Goal: Task Accomplishment & Management: Manage account settings

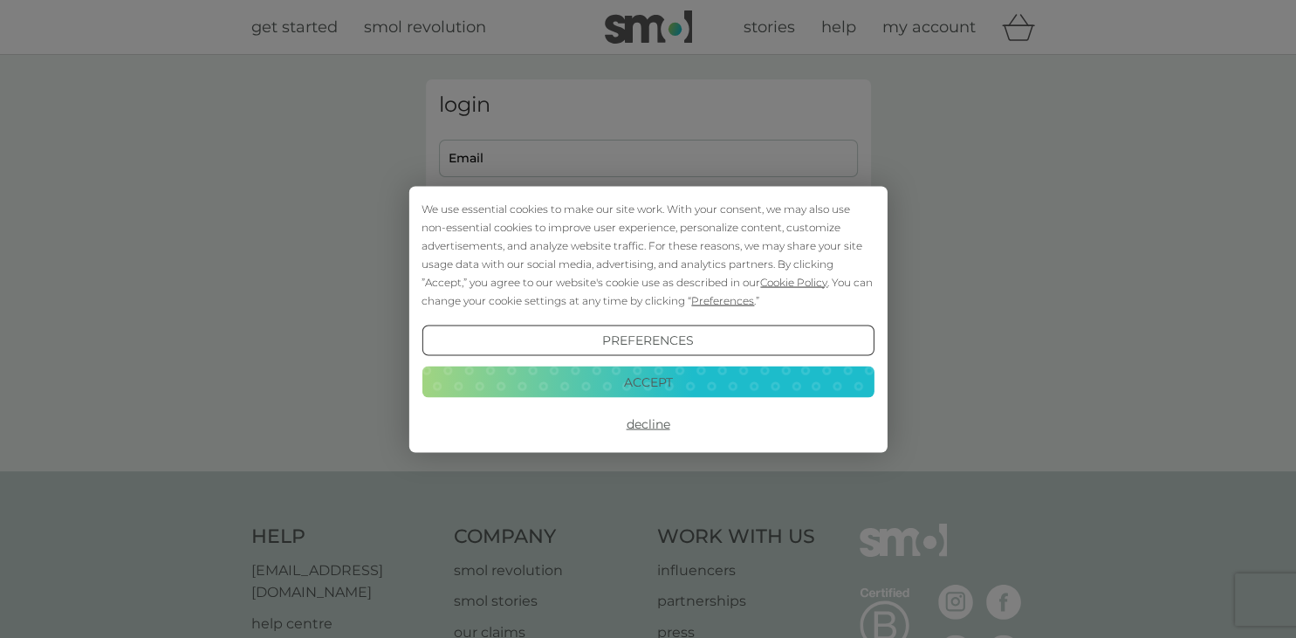
click at [693, 380] on button "Accept" at bounding box center [647, 381] width 452 height 31
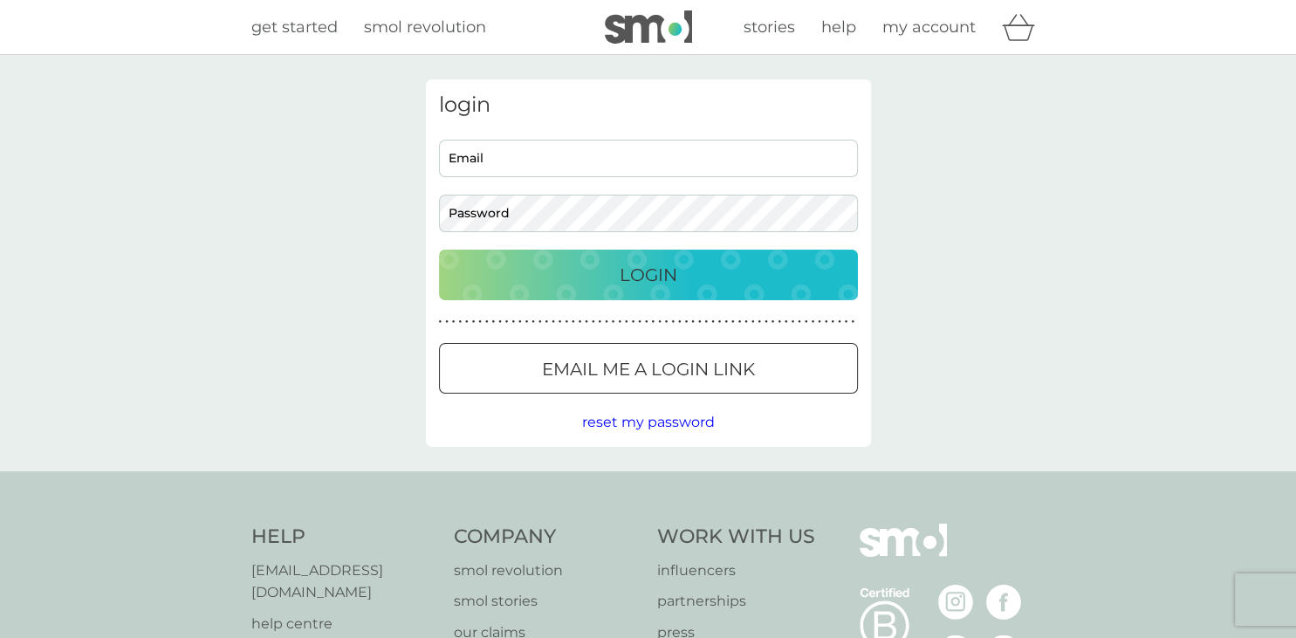
click at [590, 155] on input "Email" at bounding box center [648, 159] width 419 height 38
type input "[PERSON_NAME][EMAIL_ADDRESS][DOMAIN_NAME]"
click at [639, 276] on p "Login" at bounding box center [648, 275] width 58 height 28
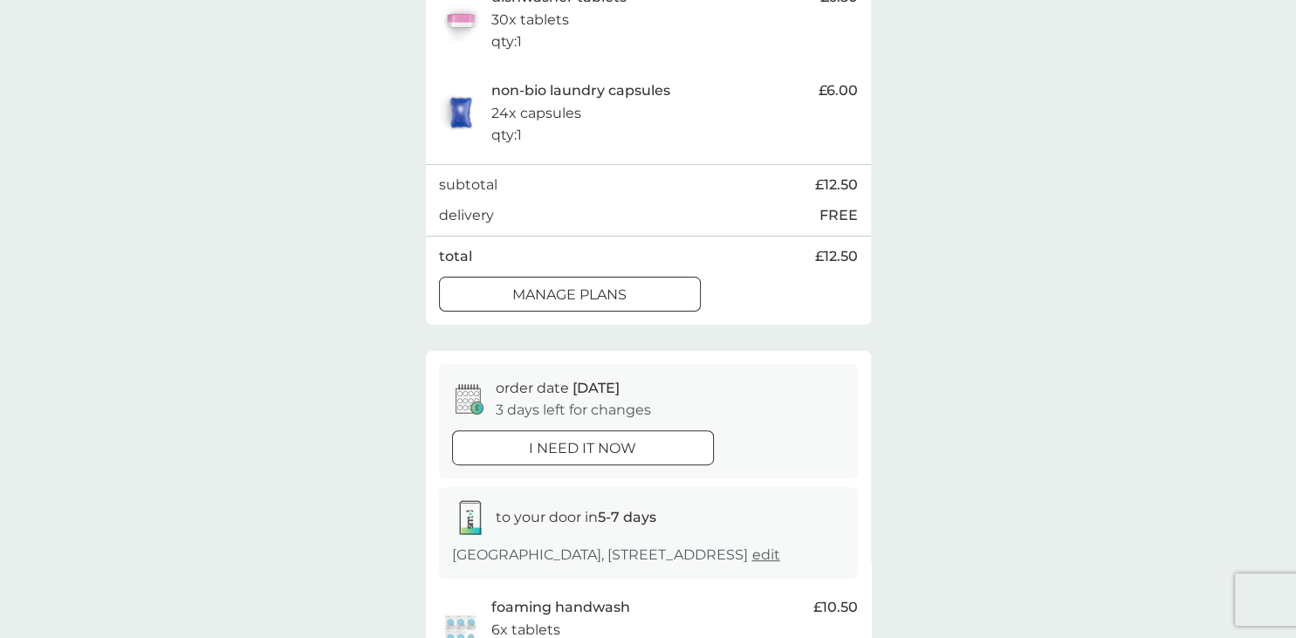
scroll to position [491, 0]
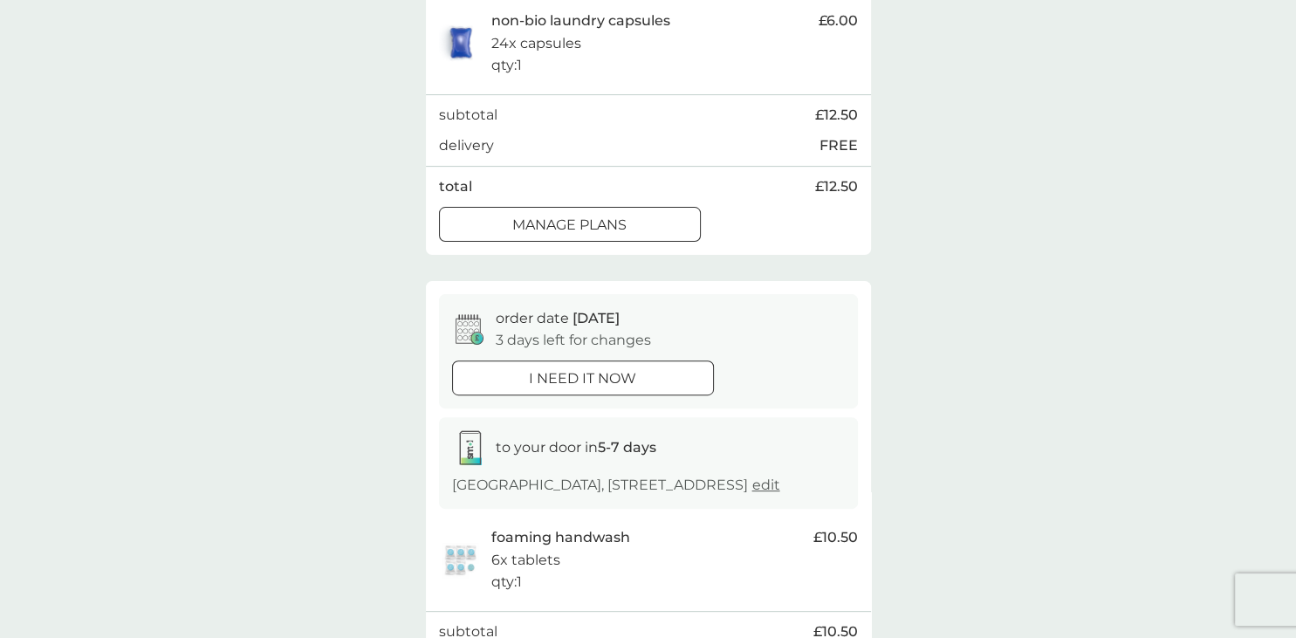
click at [589, 234] on div at bounding box center [569, 224] width 63 height 18
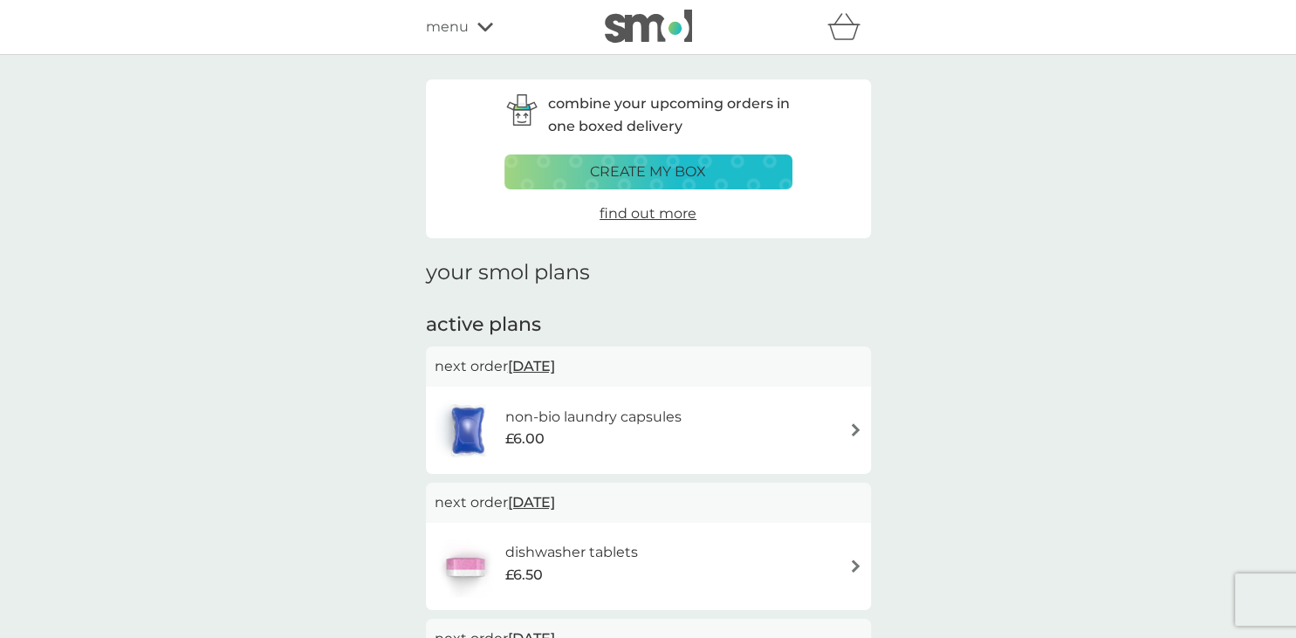
click at [856, 424] on img at bounding box center [855, 429] width 13 height 13
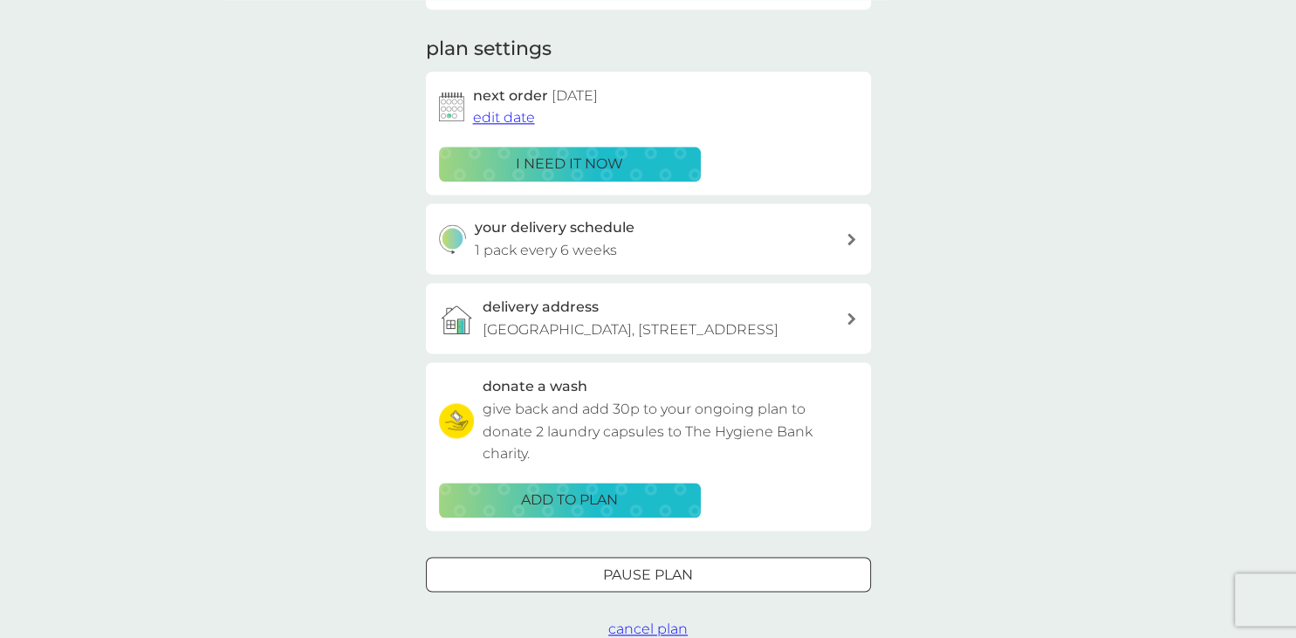
scroll to position [245, 0]
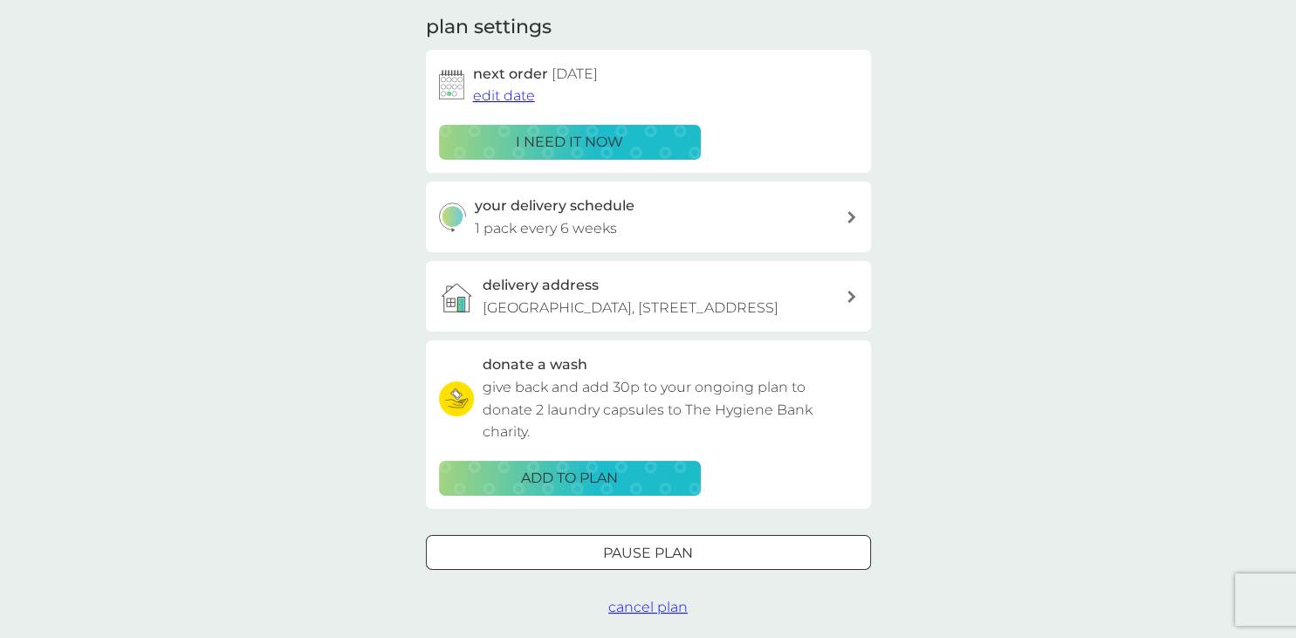
click at [508, 87] on span "edit date" at bounding box center [504, 95] width 62 height 17
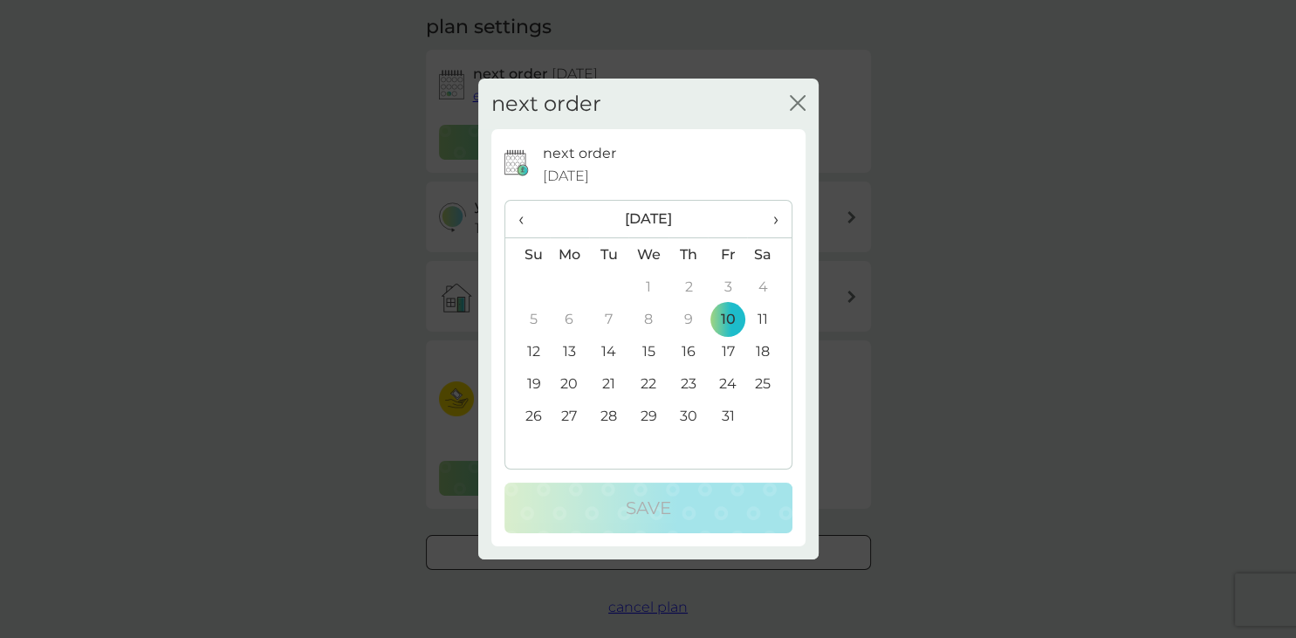
click at [571, 338] on td "13" at bounding box center [570, 351] width 40 height 32
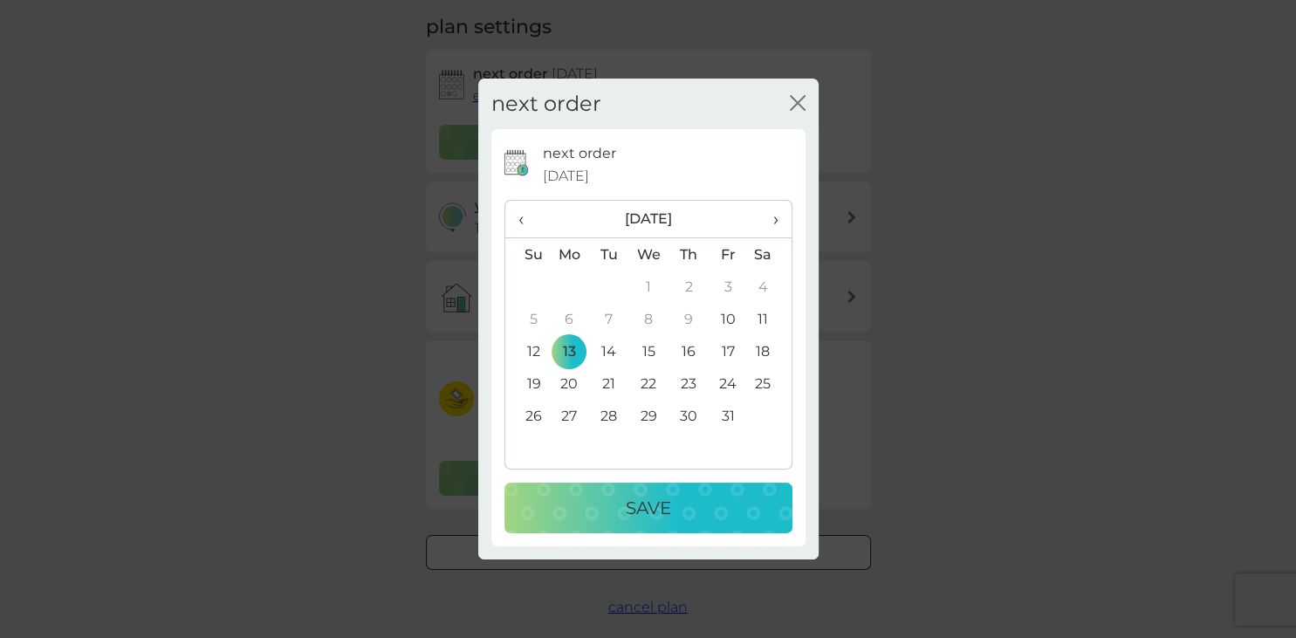
click at [682, 510] on div "Save" at bounding box center [648, 508] width 253 height 28
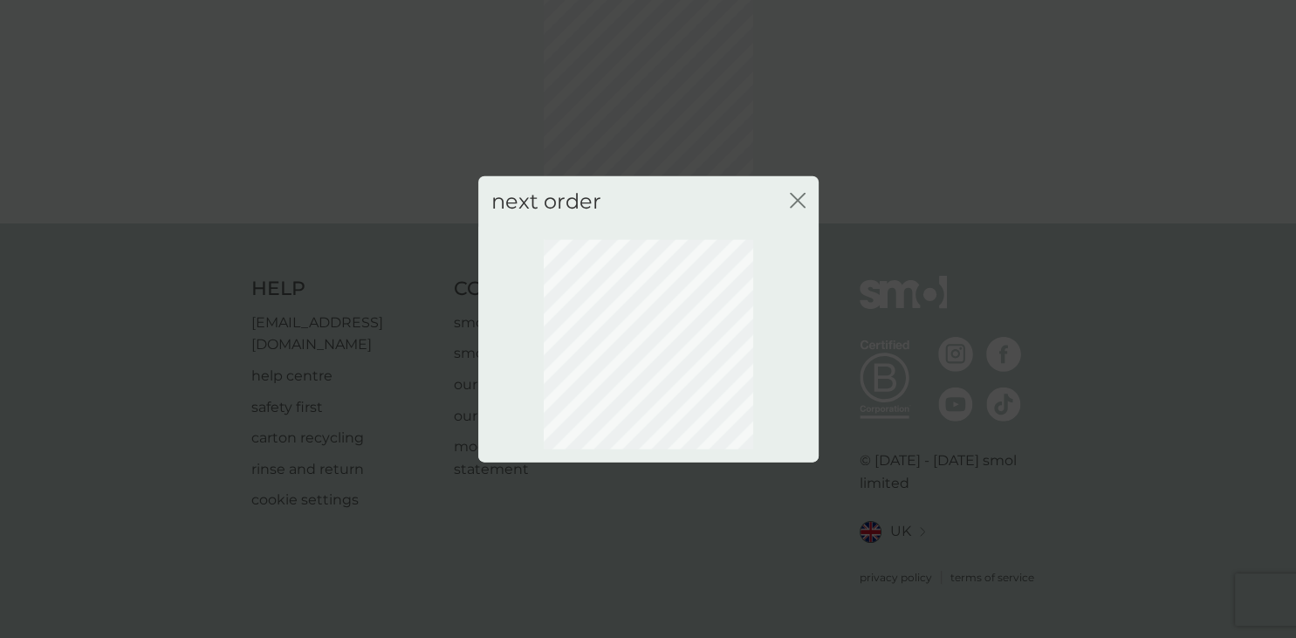
scroll to position [93, 0]
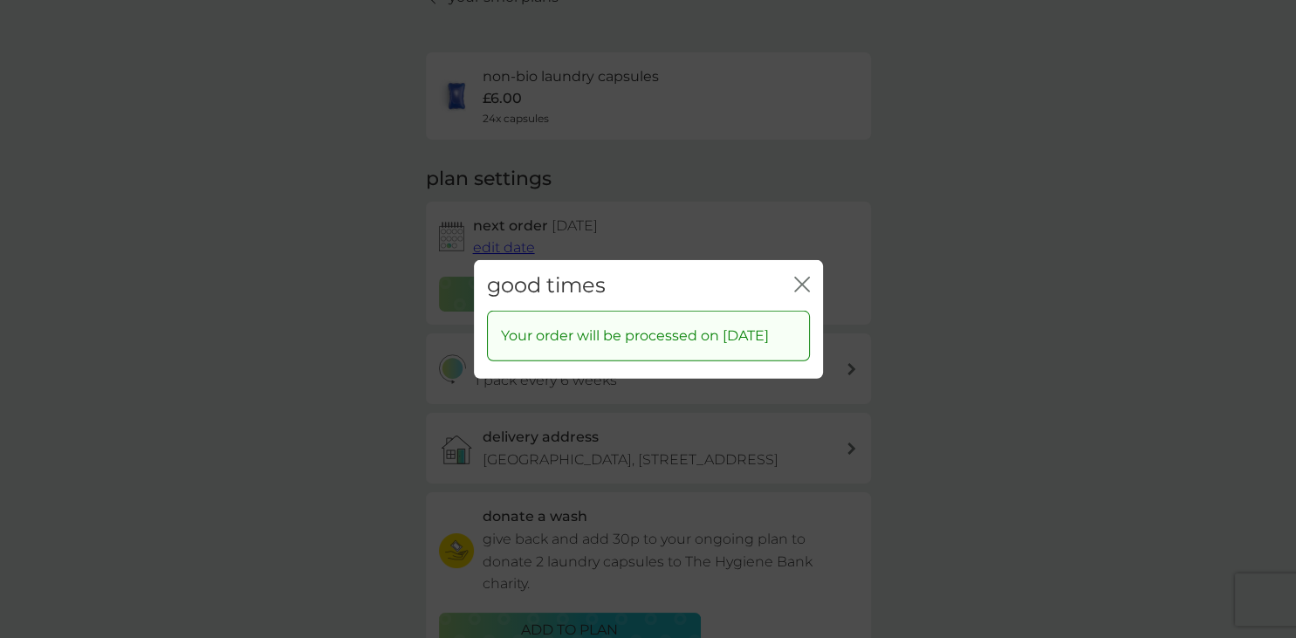
click at [799, 276] on icon "close" at bounding box center [802, 284] width 16 height 16
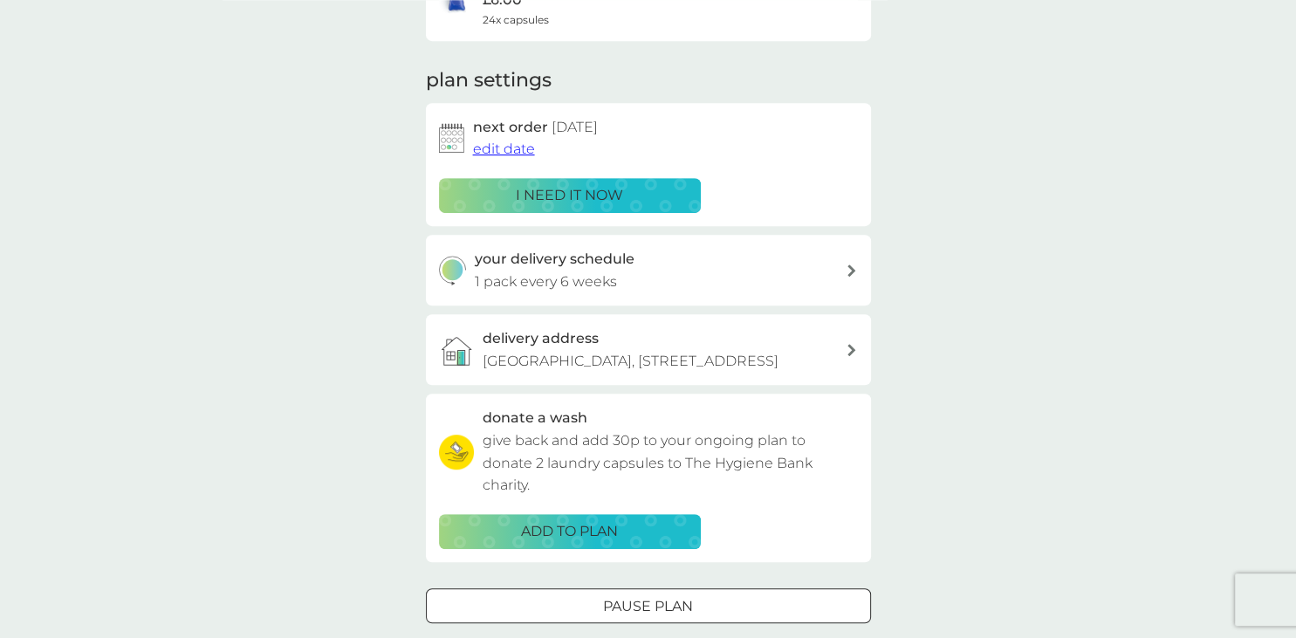
scroll to position [0, 0]
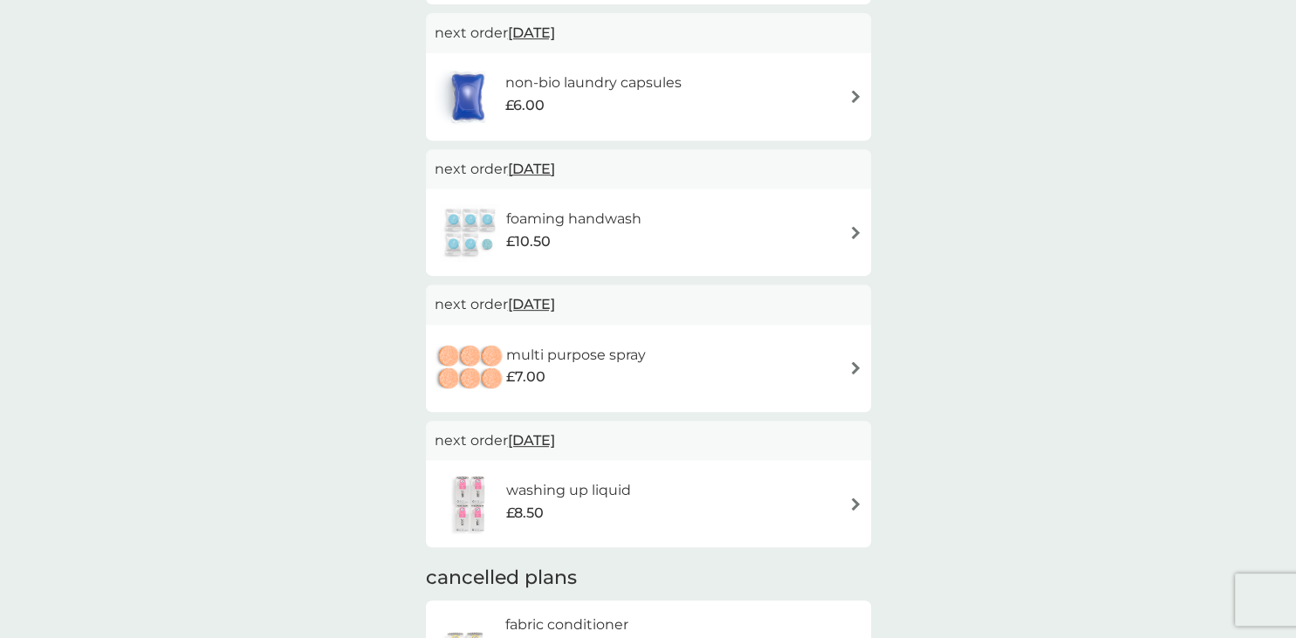
scroll to position [491, 0]
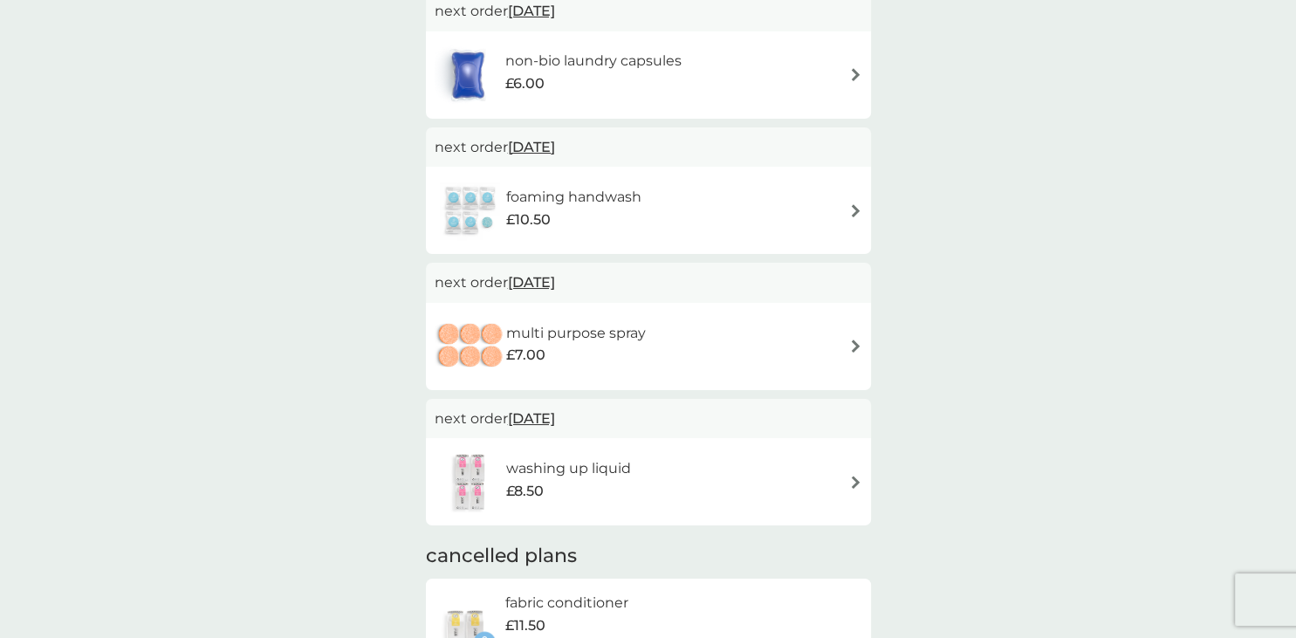
click at [545, 278] on span "[DATE]" at bounding box center [531, 282] width 47 height 34
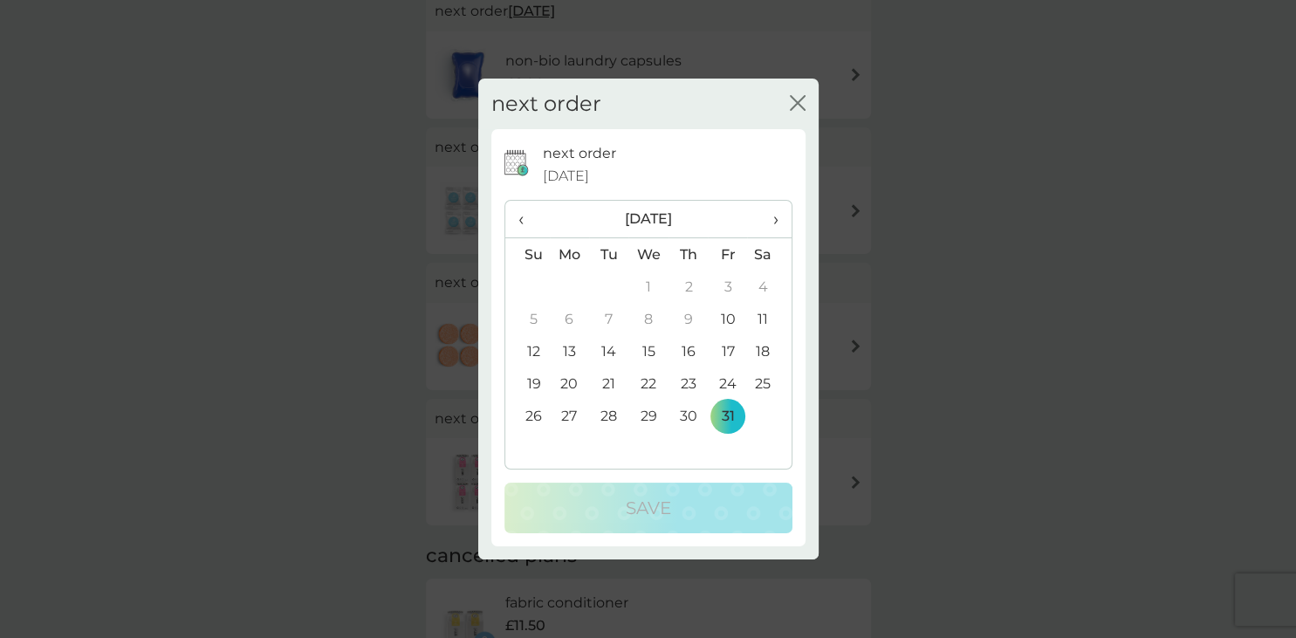
click at [790, 100] on icon "close" at bounding box center [798, 103] width 16 height 16
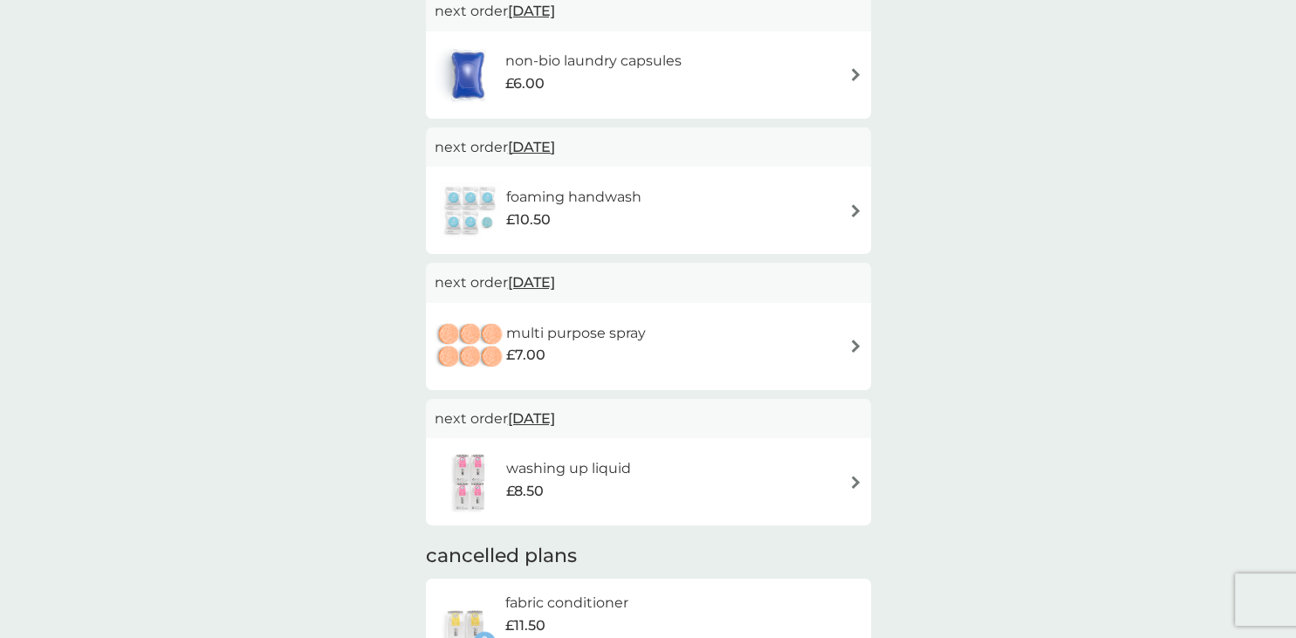
click at [540, 288] on span "[DATE]" at bounding box center [531, 282] width 47 height 34
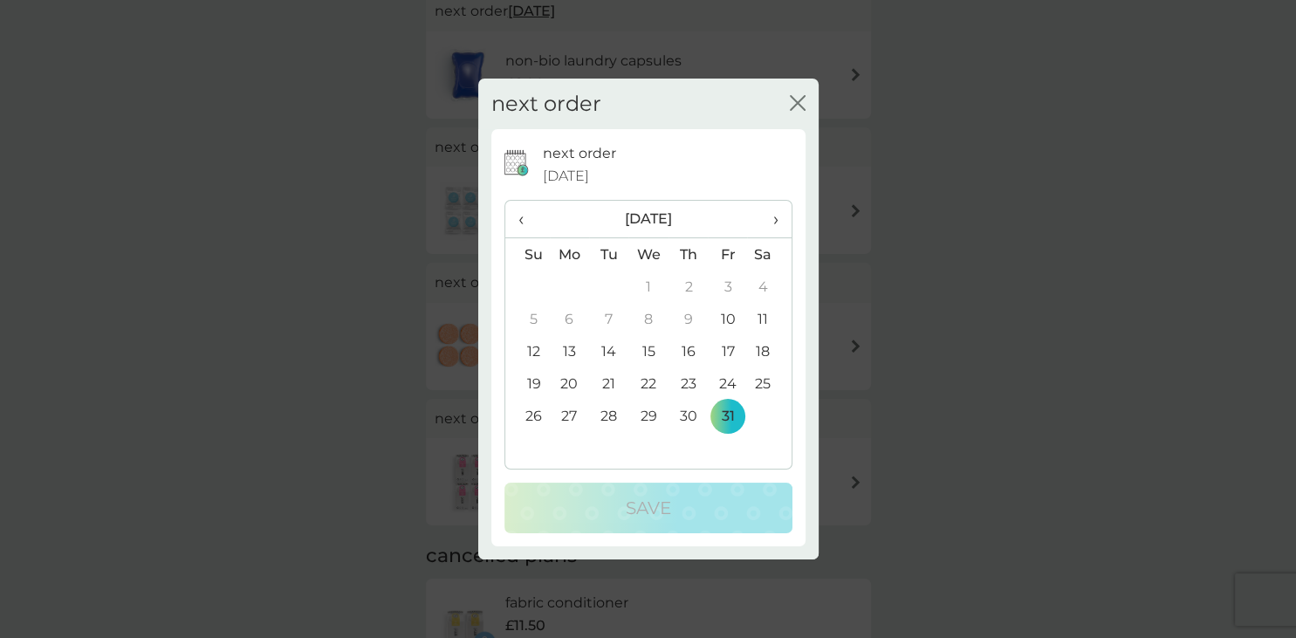
click at [771, 218] on span "›" at bounding box center [768, 219] width 17 height 37
click at [772, 218] on span "›" at bounding box center [768, 219] width 17 height 37
click at [688, 319] on td "11" at bounding box center [687, 319] width 39 height 32
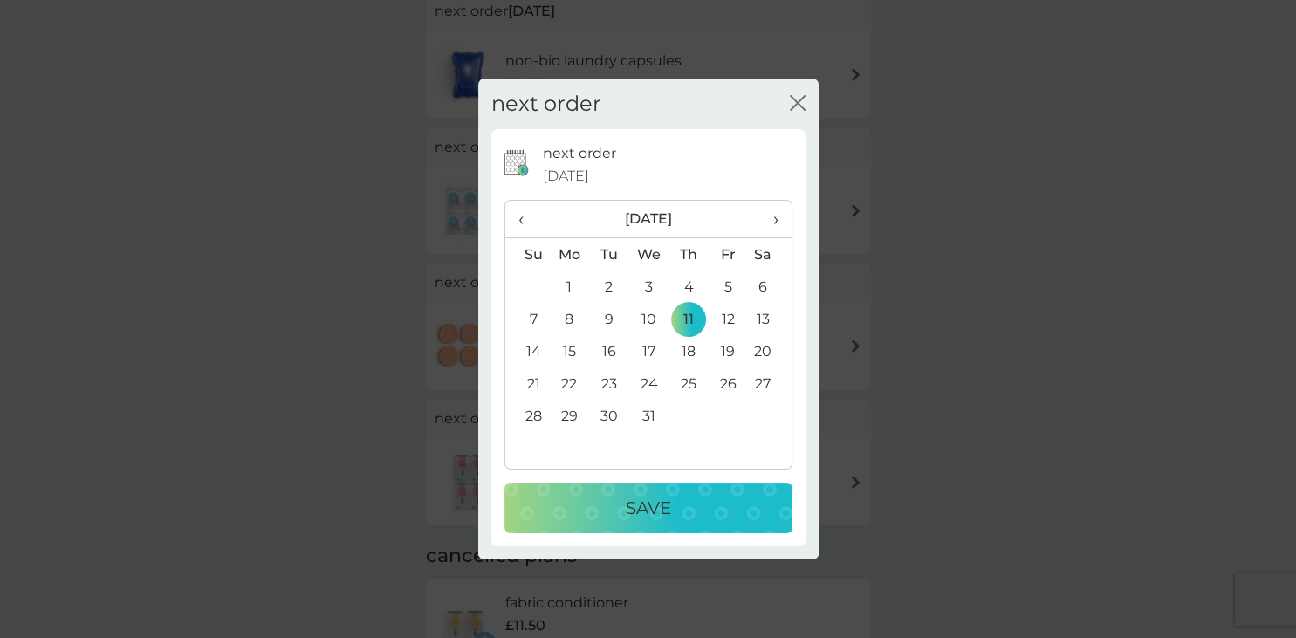
click at [728, 325] on td "12" at bounding box center [727, 319] width 39 height 32
click at [633, 497] on p "Save" at bounding box center [648, 508] width 45 height 28
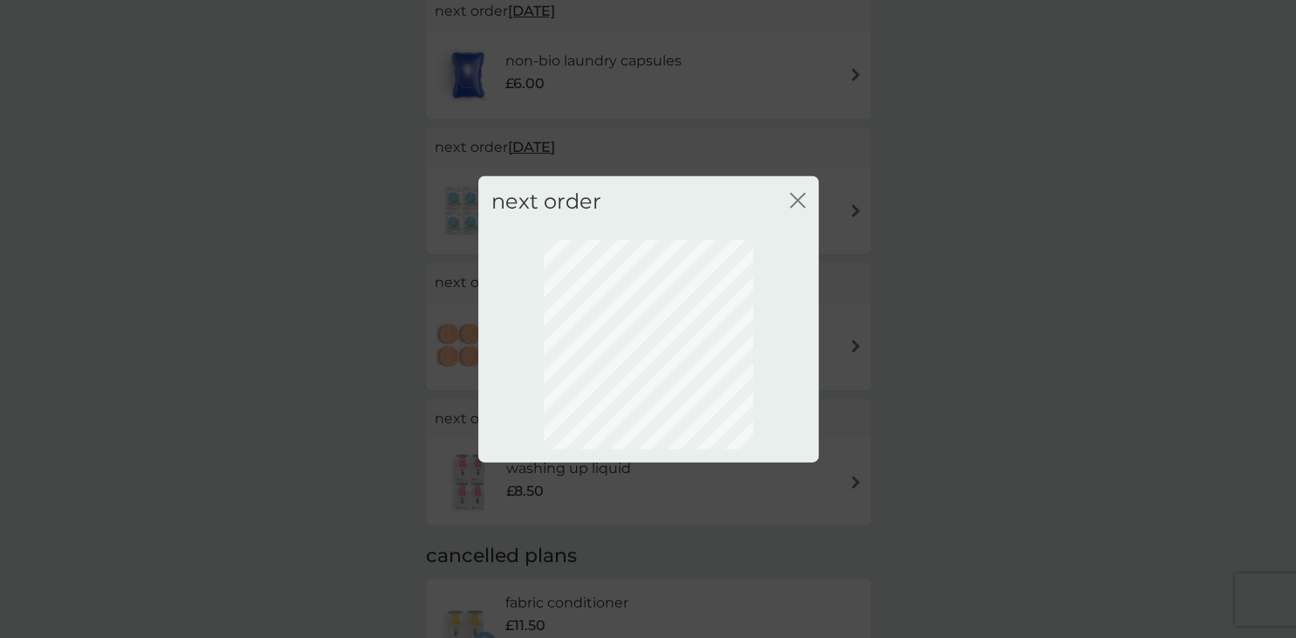
scroll to position [93, 0]
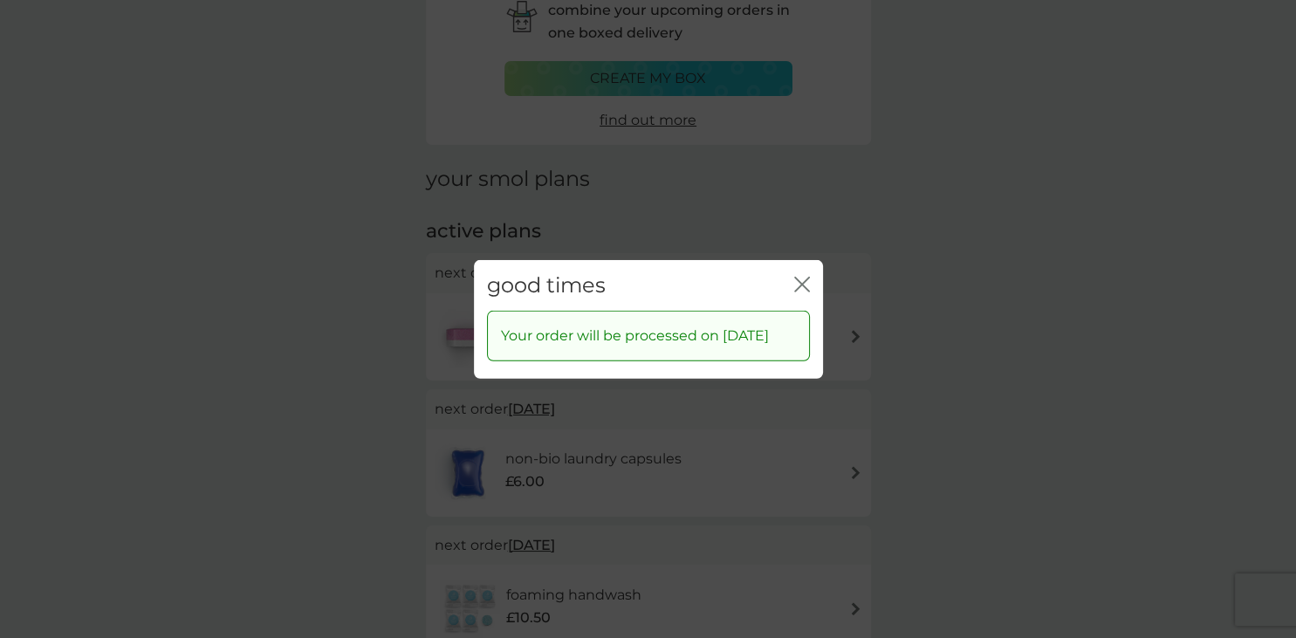
click at [803, 276] on icon "close" at bounding box center [802, 284] width 16 height 16
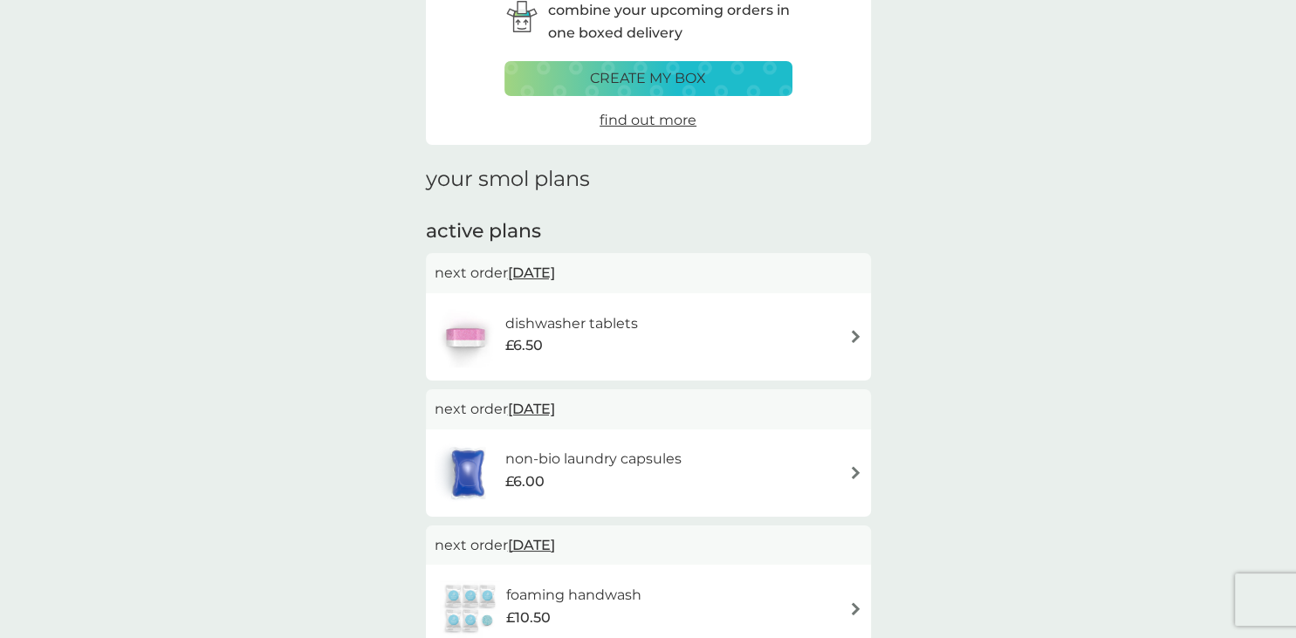
click at [855, 332] on img at bounding box center [855, 336] width 13 height 13
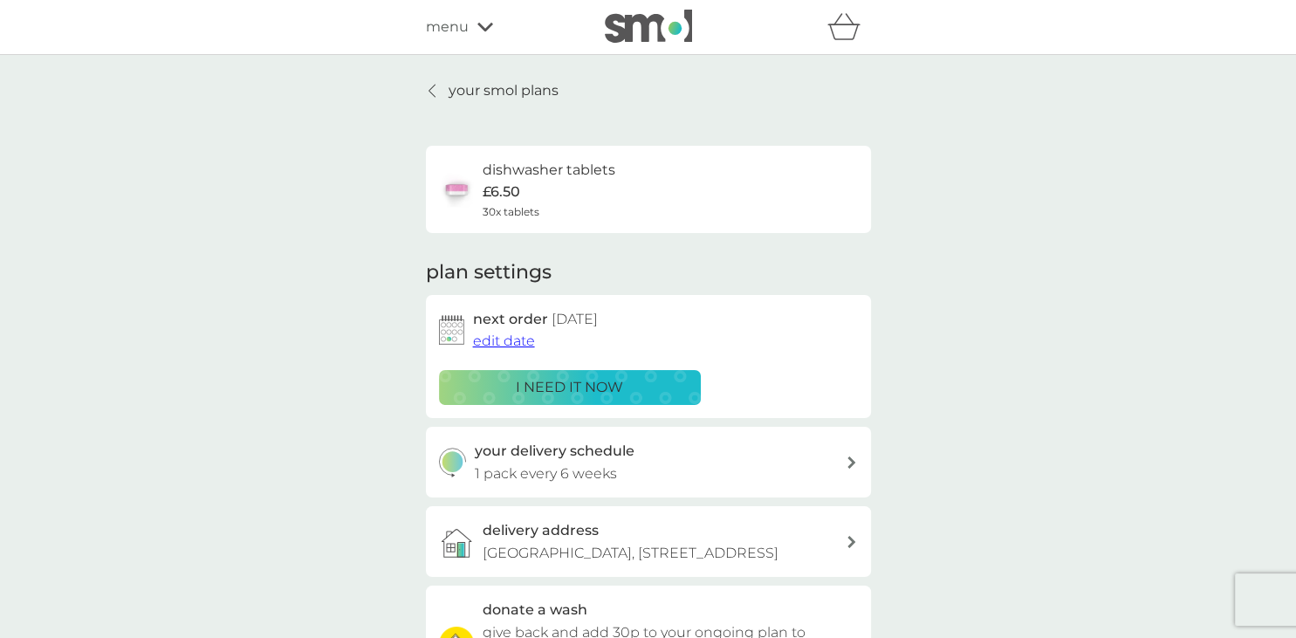
click at [514, 343] on span "edit date" at bounding box center [504, 340] width 62 height 17
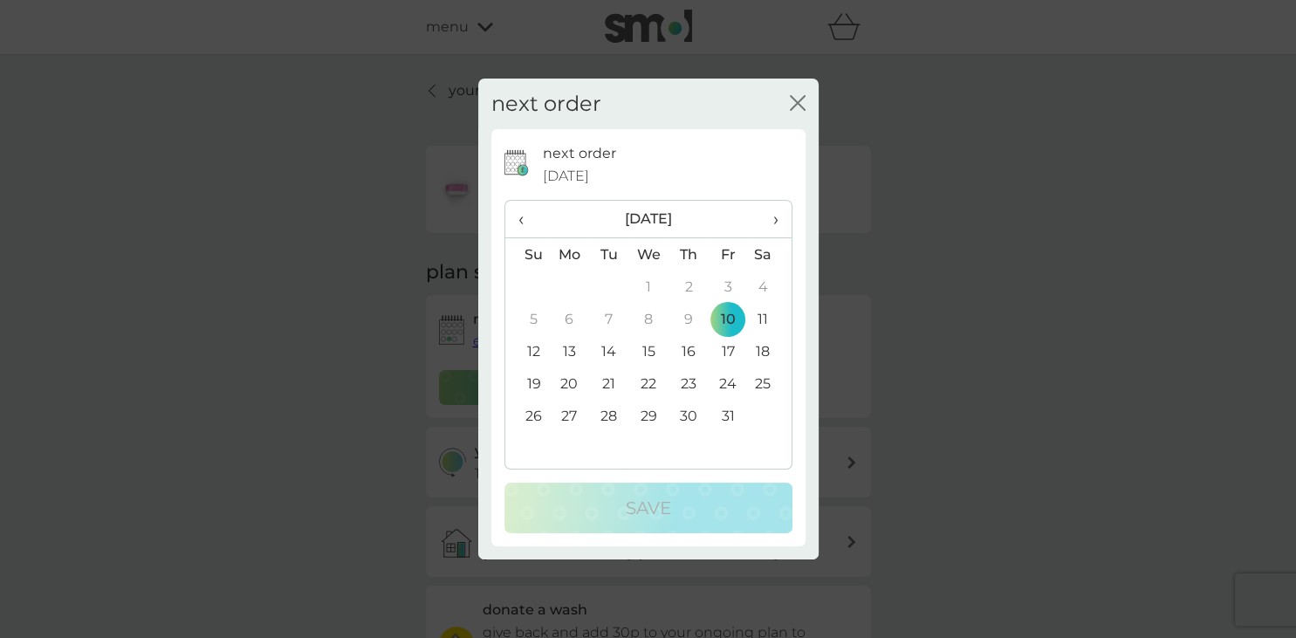
click at [773, 222] on span "›" at bounding box center [768, 219] width 17 height 37
click at [721, 313] on td "12" at bounding box center [727, 319] width 39 height 32
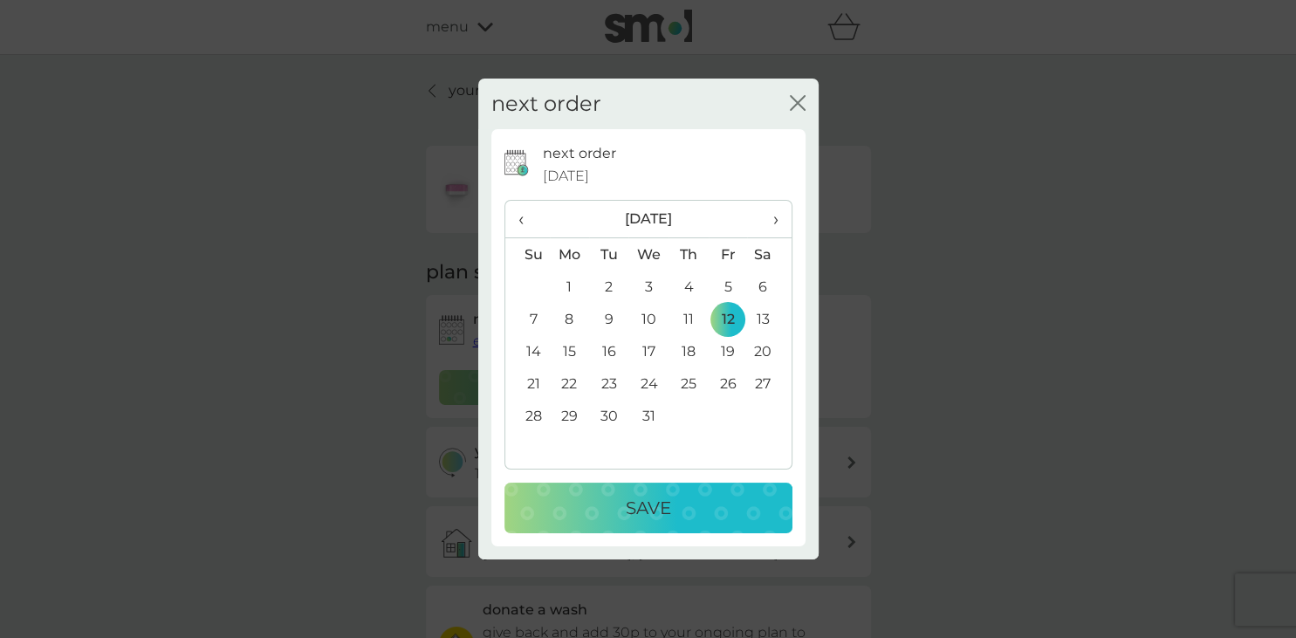
click at [654, 492] on button "Save" at bounding box center [648, 507] width 288 height 51
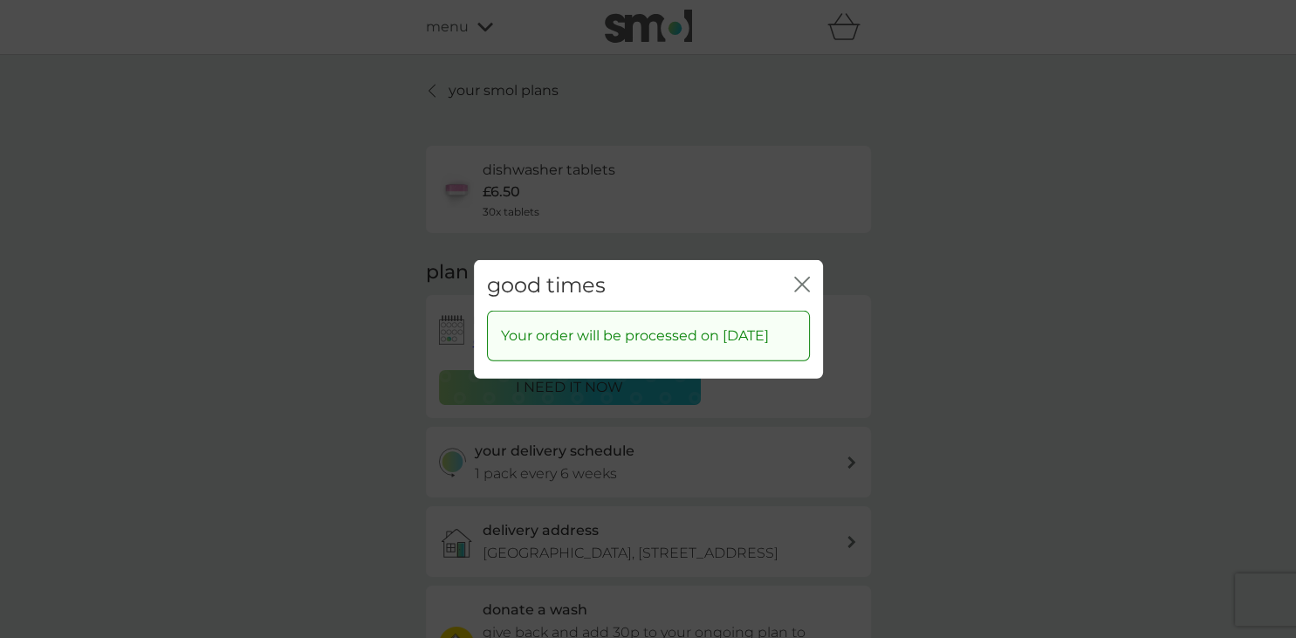
click at [802, 276] on icon "close" at bounding box center [802, 284] width 16 height 16
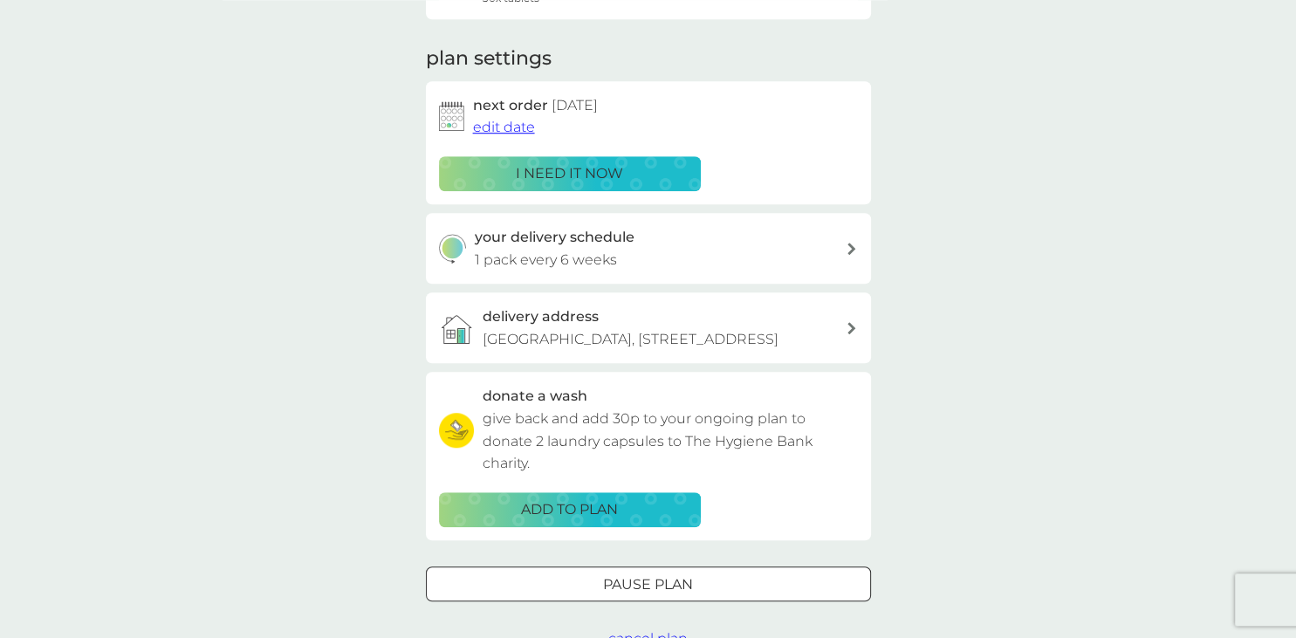
scroll to position [245, 0]
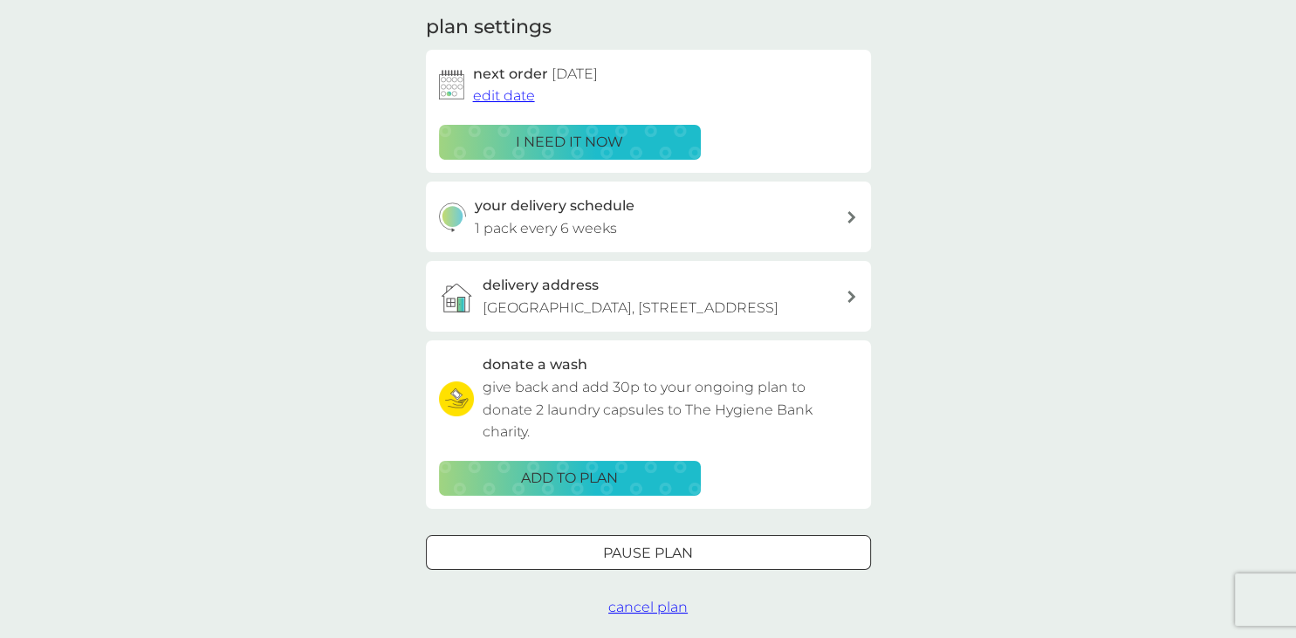
click at [547, 222] on p "1 pack every 6 weeks" at bounding box center [546, 228] width 142 height 23
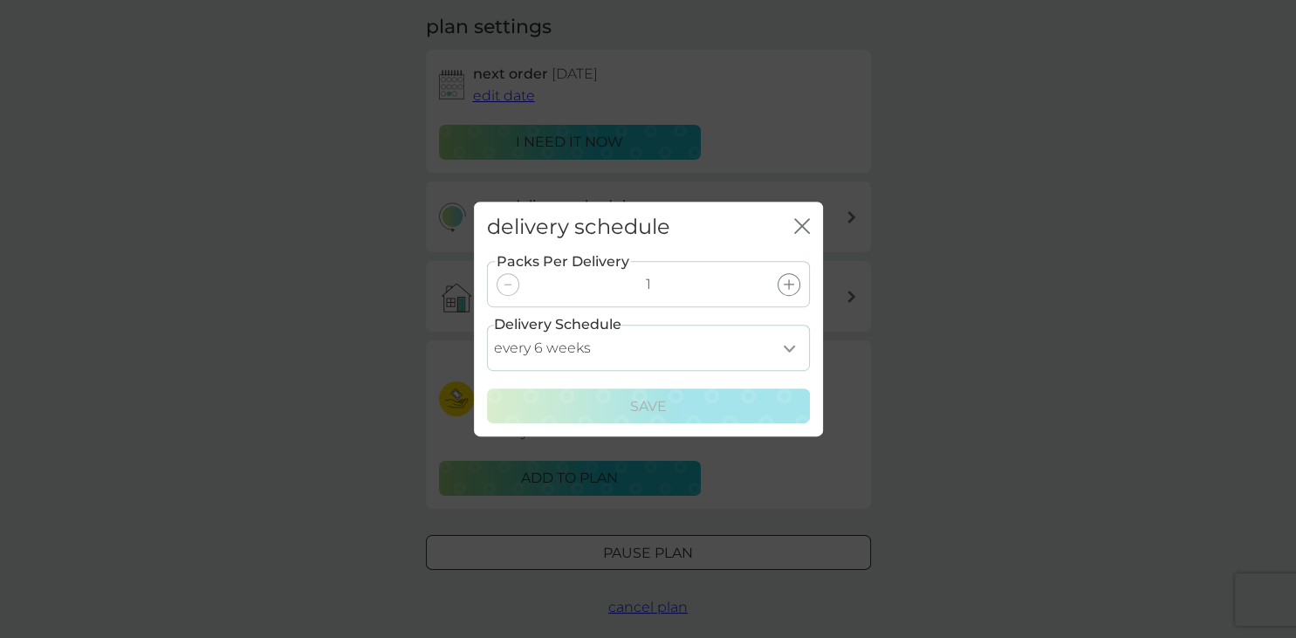
select select "84"
click option "every 12 weeks" at bounding box center [0, 0] width 0 height 0
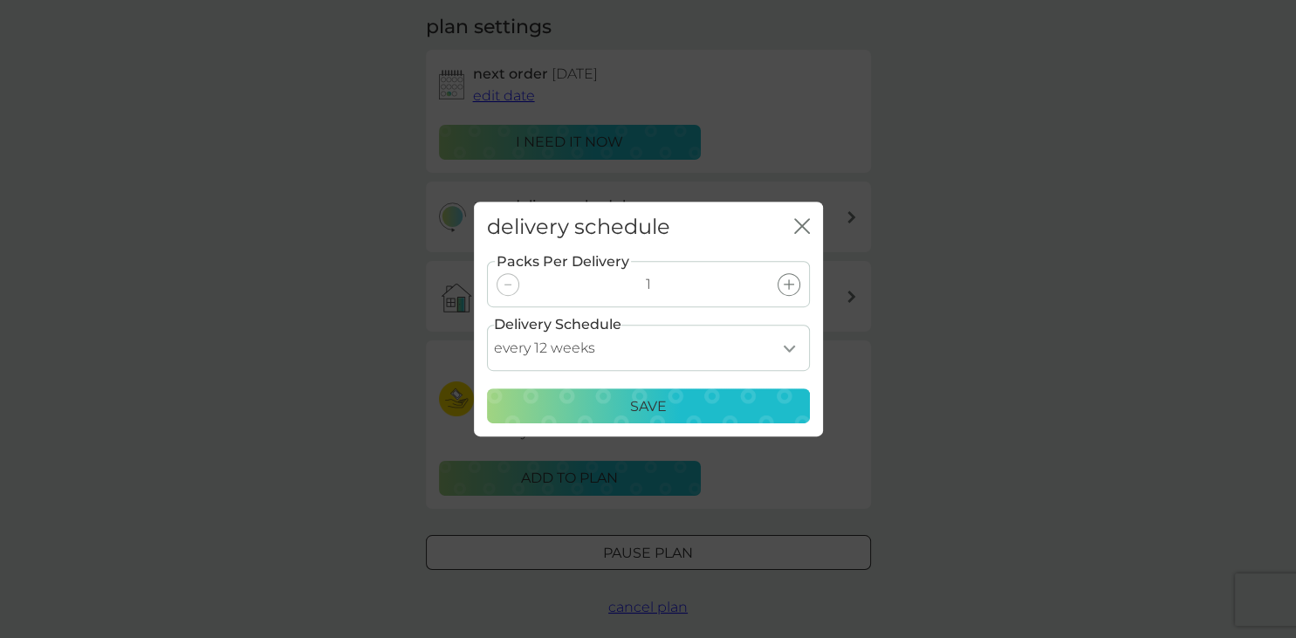
click at [657, 395] on p "Save" at bounding box center [648, 406] width 37 height 23
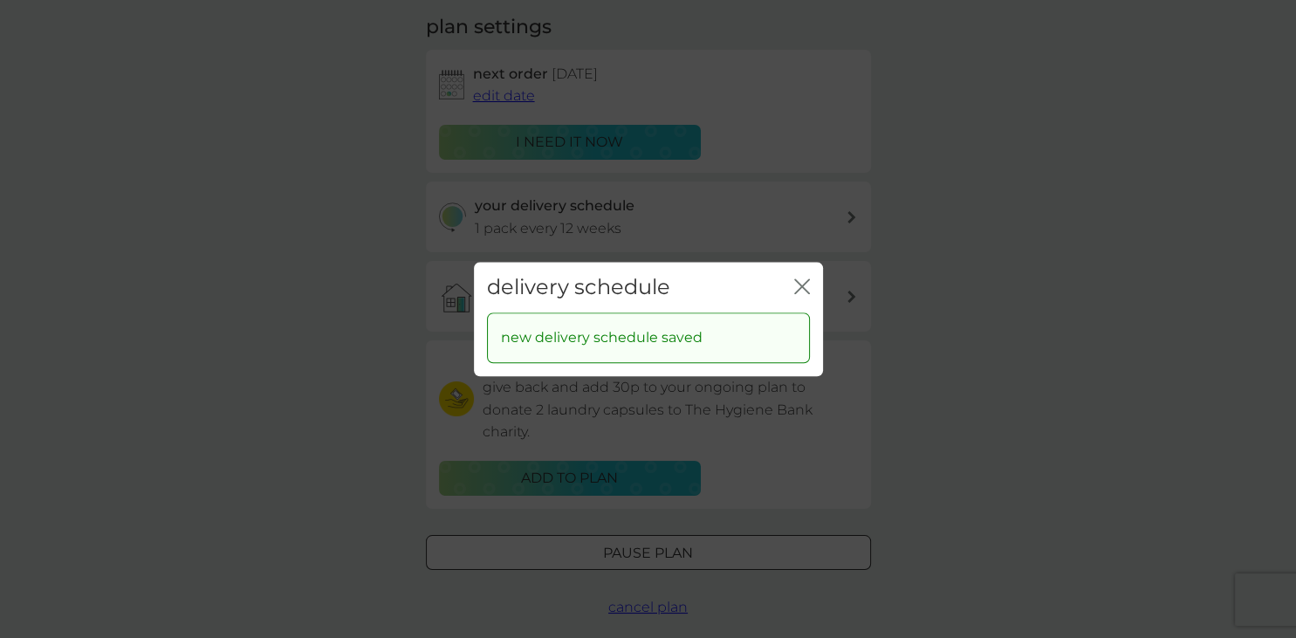
click at [793, 285] on div "delivery schedule close" at bounding box center [648, 287] width 349 height 51
click at [804, 279] on icon "close" at bounding box center [802, 286] width 16 height 16
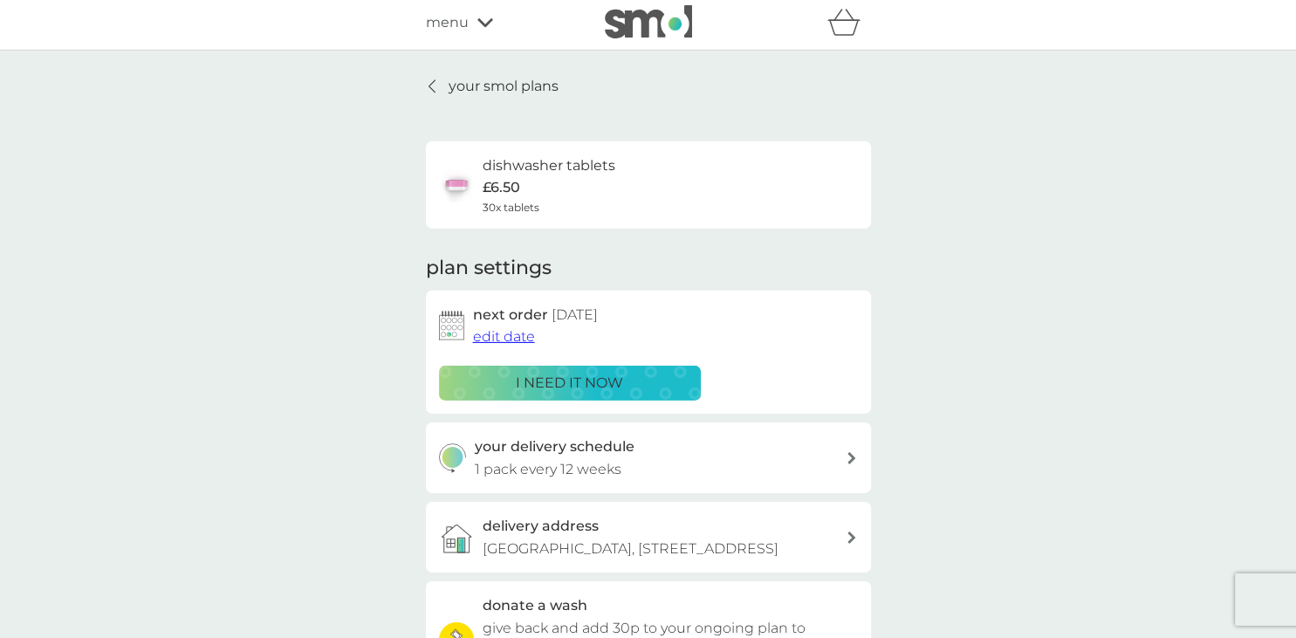
scroll to position [0, 0]
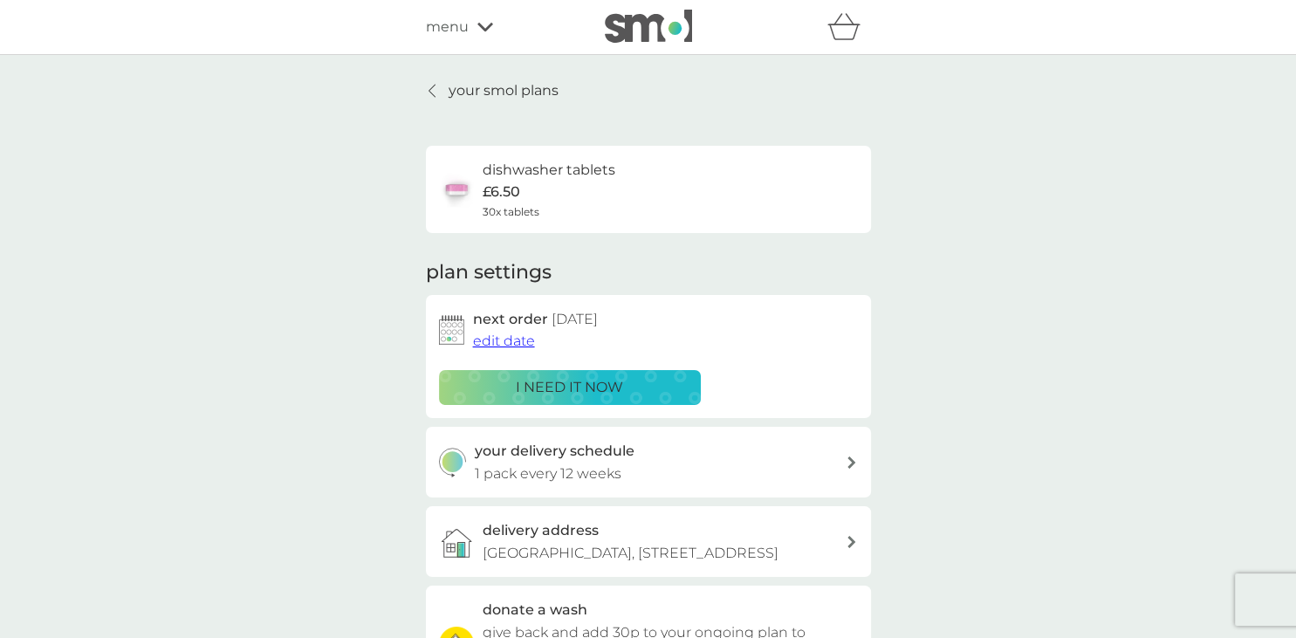
click at [439, 82] on link "your smol plans" at bounding box center [492, 90] width 133 height 23
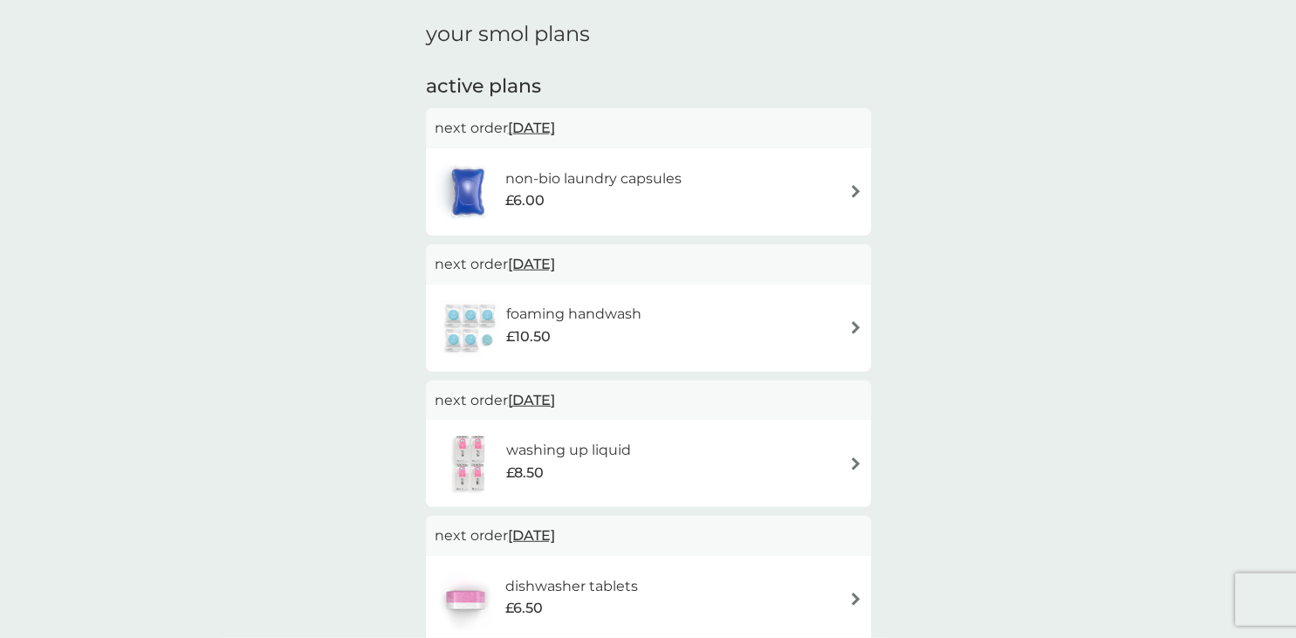
scroll to position [245, 0]
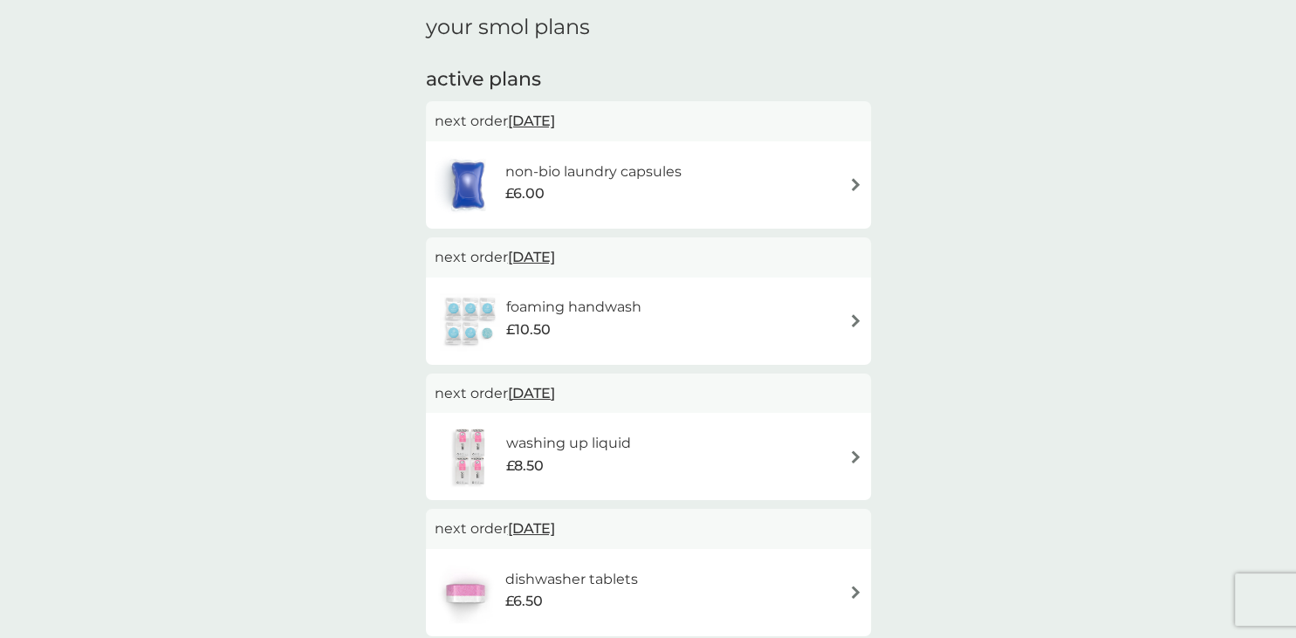
click at [552, 117] on span "[DATE]" at bounding box center [531, 121] width 47 height 34
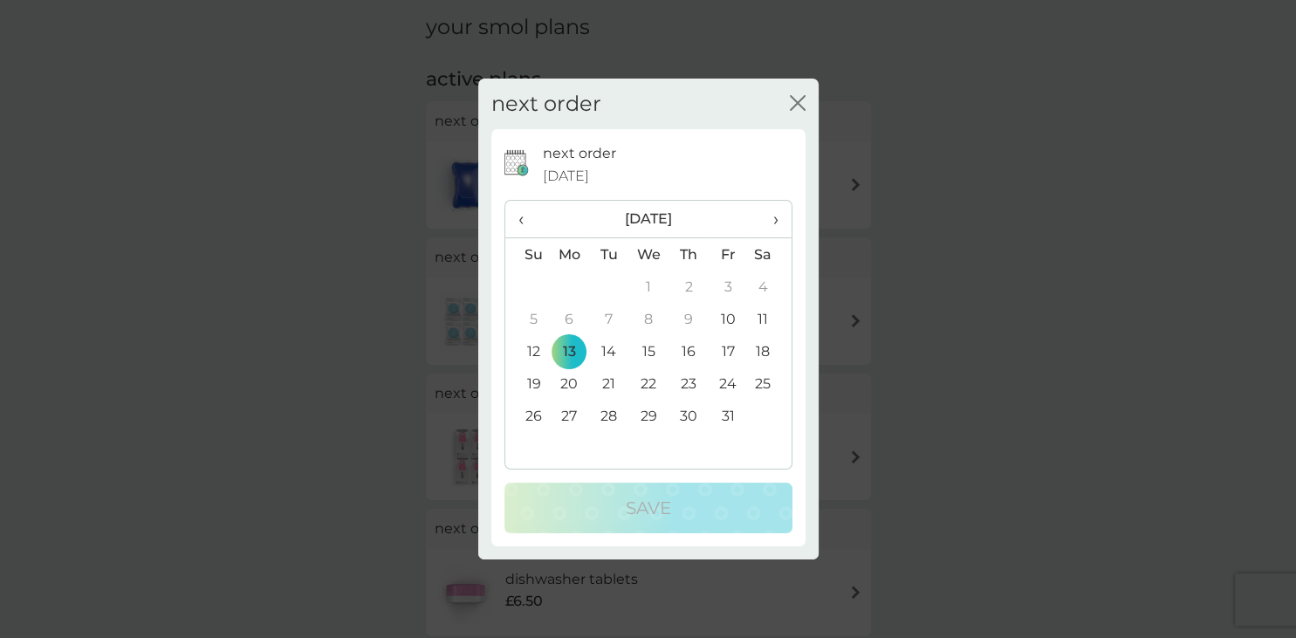
click at [776, 222] on th "›" at bounding box center [769, 220] width 44 height 38
click at [773, 218] on span "›" at bounding box center [768, 219] width 17 height 37
click at [729, 318] on td "12" at bounding box center [727, 319] width 39 height 32
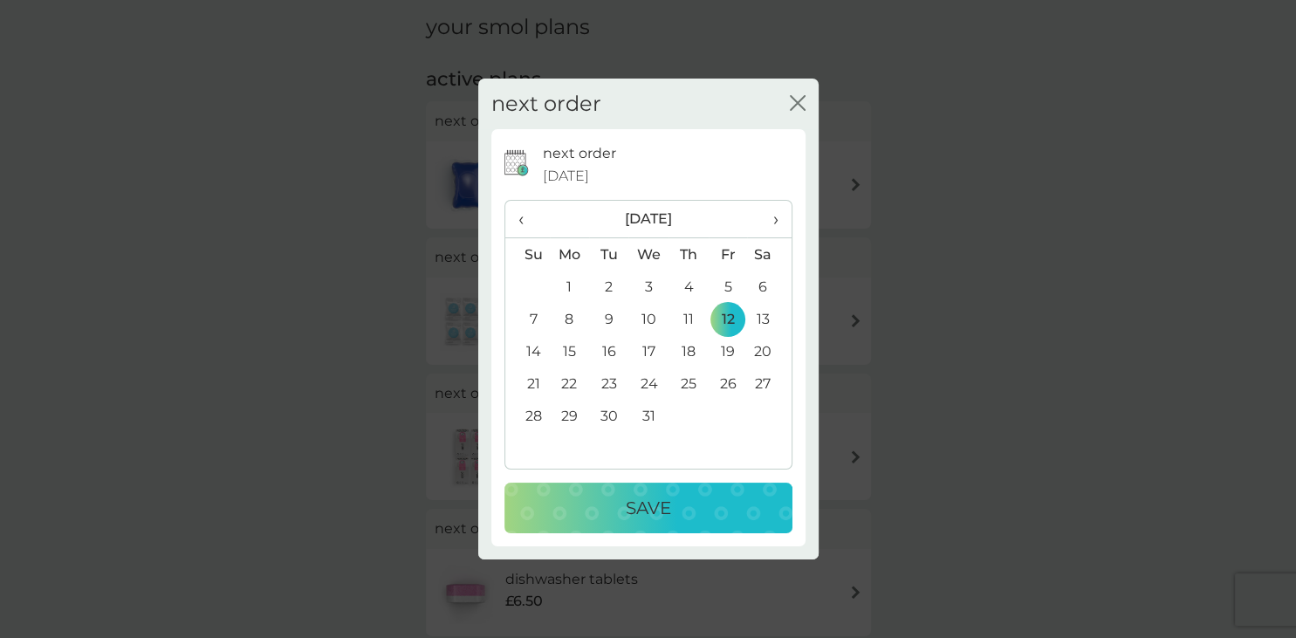
click at [651, 508] on p "Save" at bounding box center [648, 508] width 45 height 28
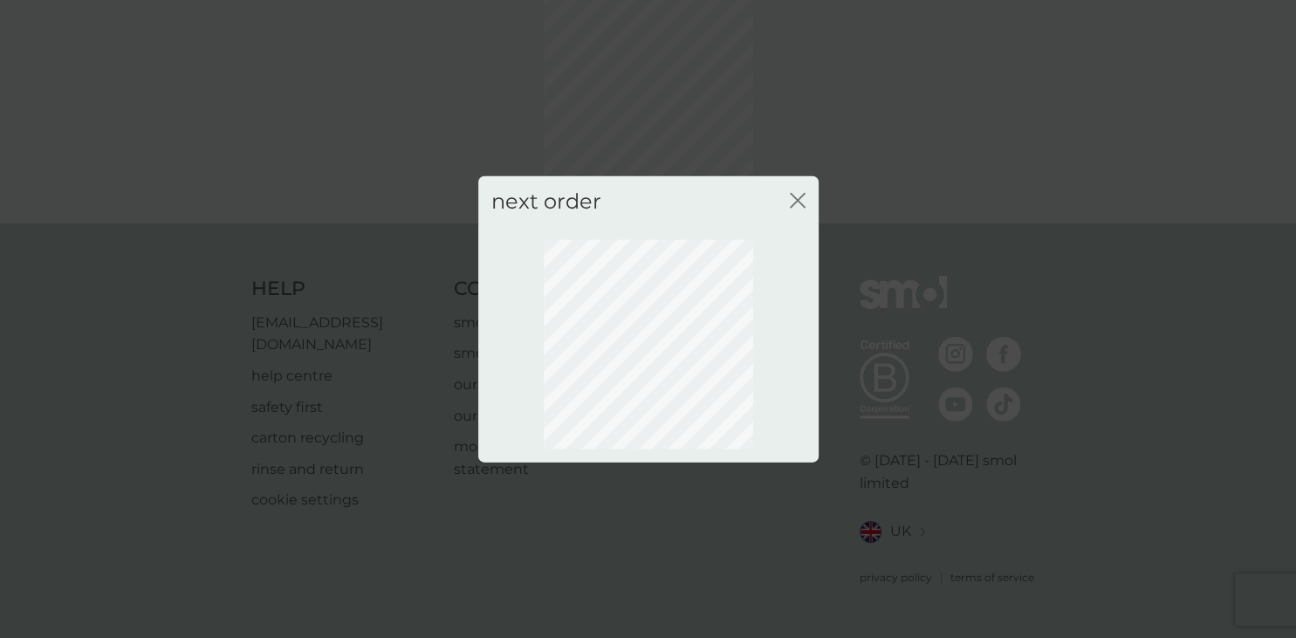
scroll to position [93, 0]
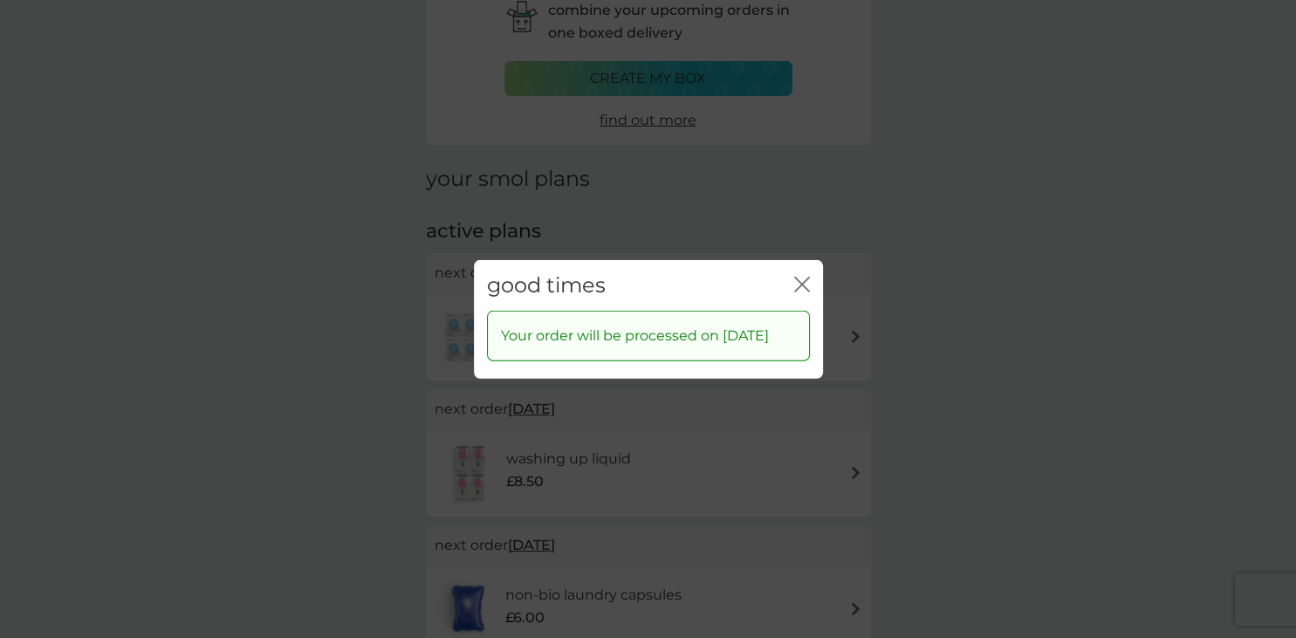
click at [808, 277] on icon "close" at bounding box center [805, 284] width 7 height 14
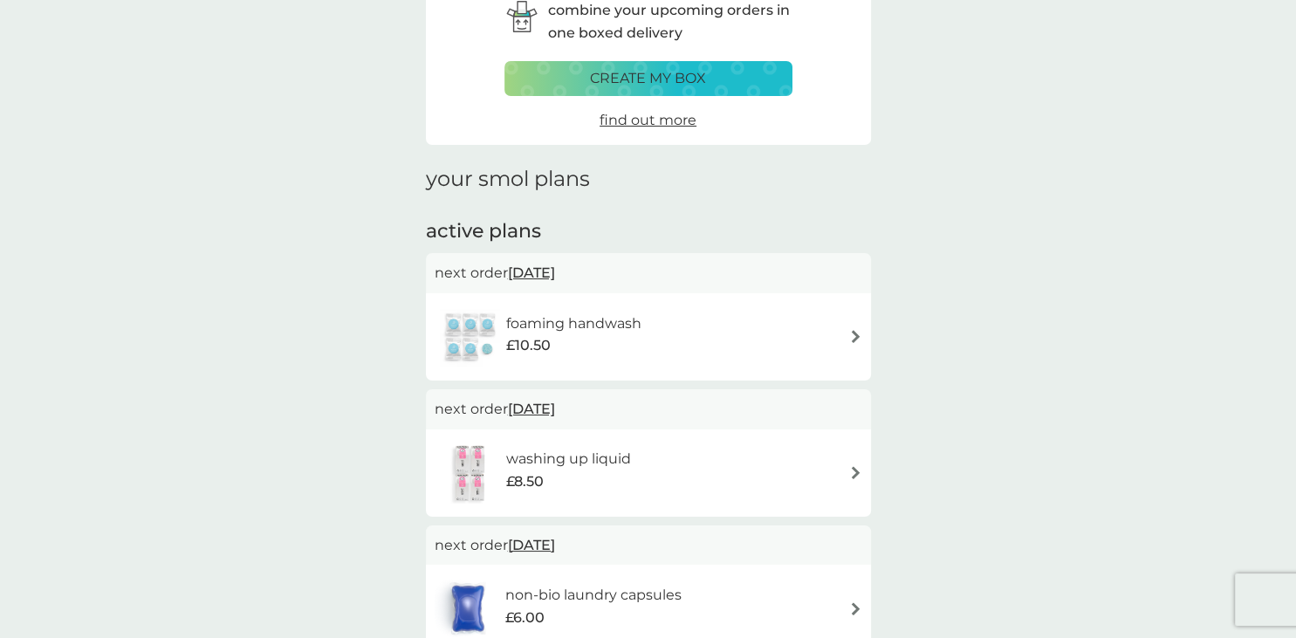
click at [553, 270] on span "[DATE]" at bounding box center [531, 273] width 47 height 34
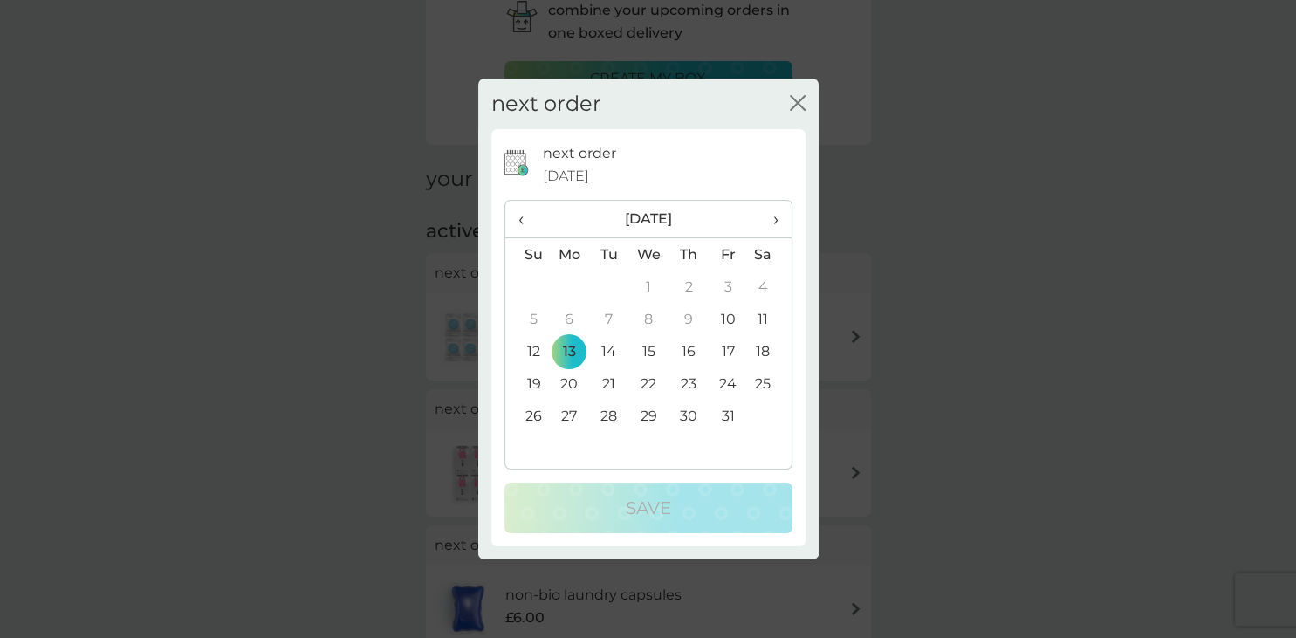
click at [768, 222] on span "›" at bounding box center [768, 219] width 17 height 37
click at [731, 319] on td "12" at bounding box center [727, 319] width 39 height 32
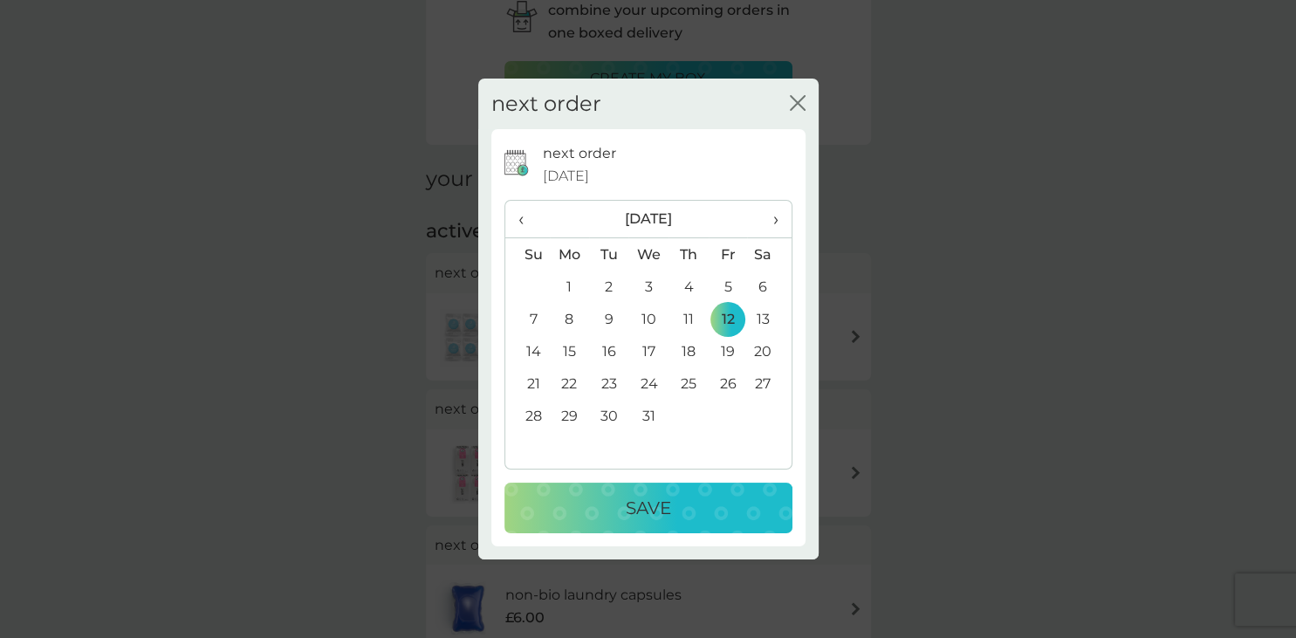
click at [689, 515] on div "Save" at bounding box center [648, 508] width 253 height 28
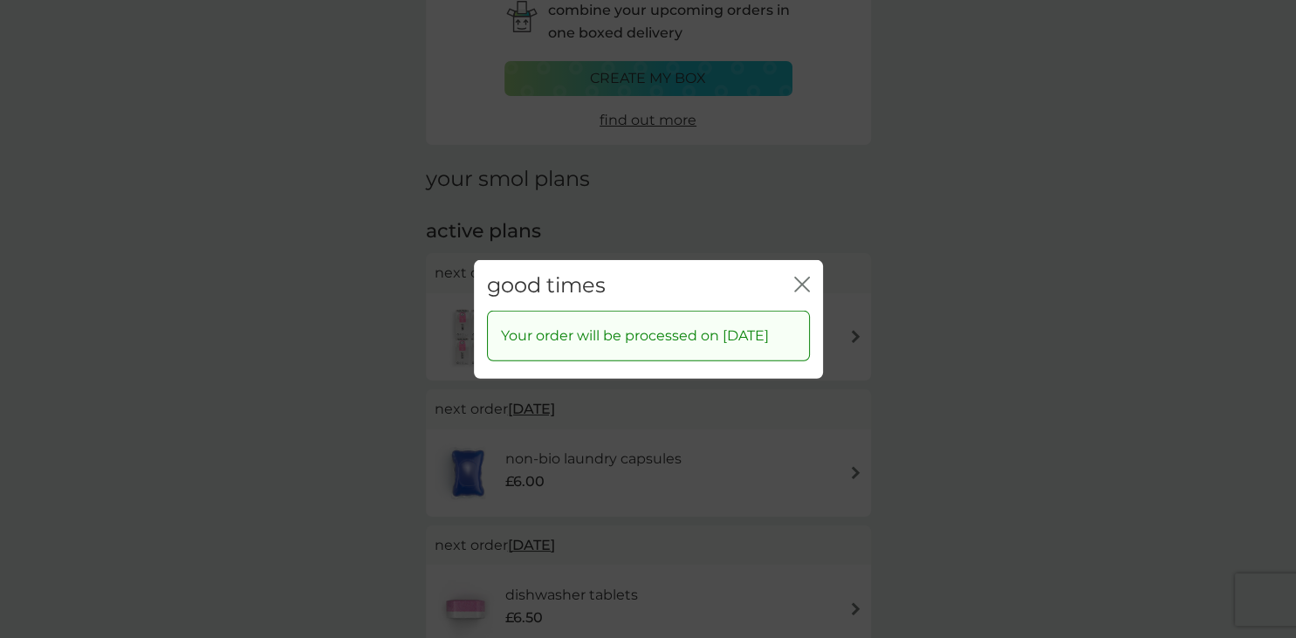
click at [801, 276] on icon "close" at bounding box center [802, 284] width 16 height 16
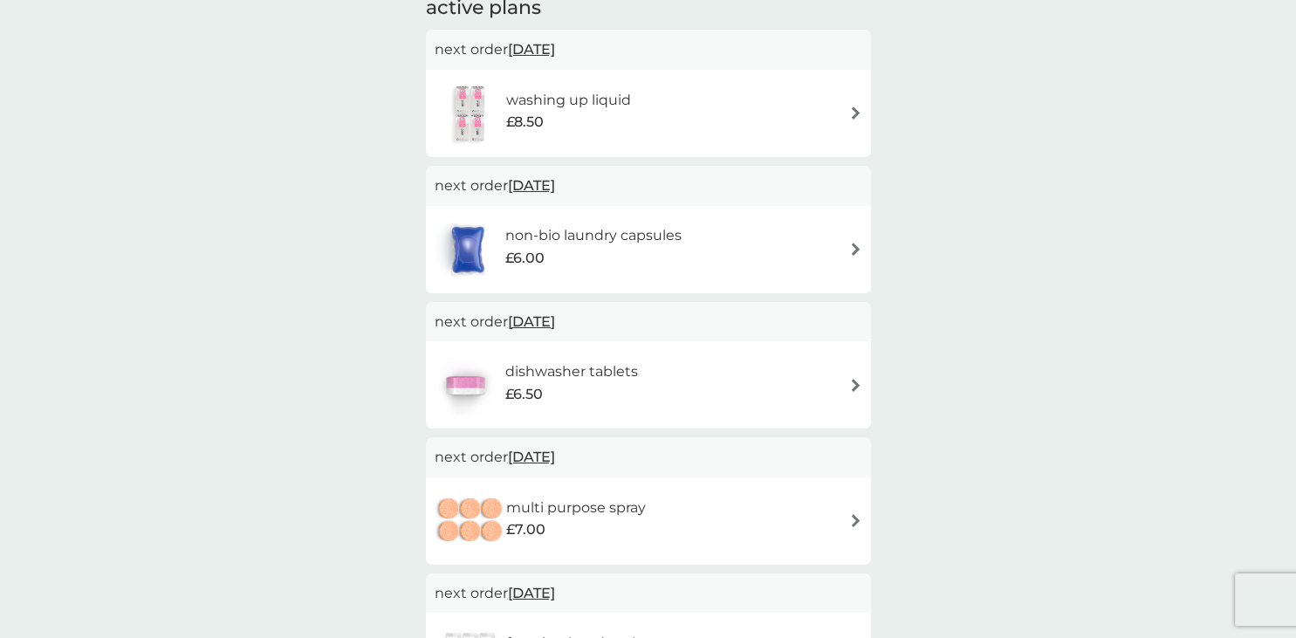
scroll to position [338, 0]
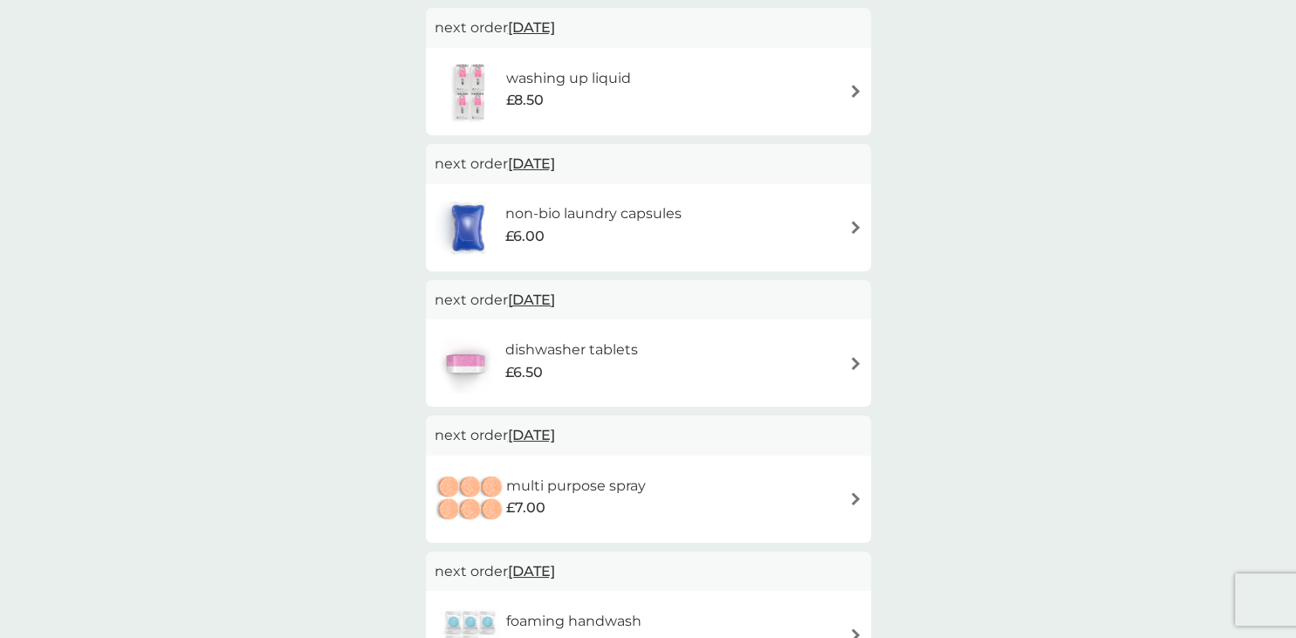
click at [555, 21] on span "[DATE]" at bounding box center [531, 27] width 47 height 34
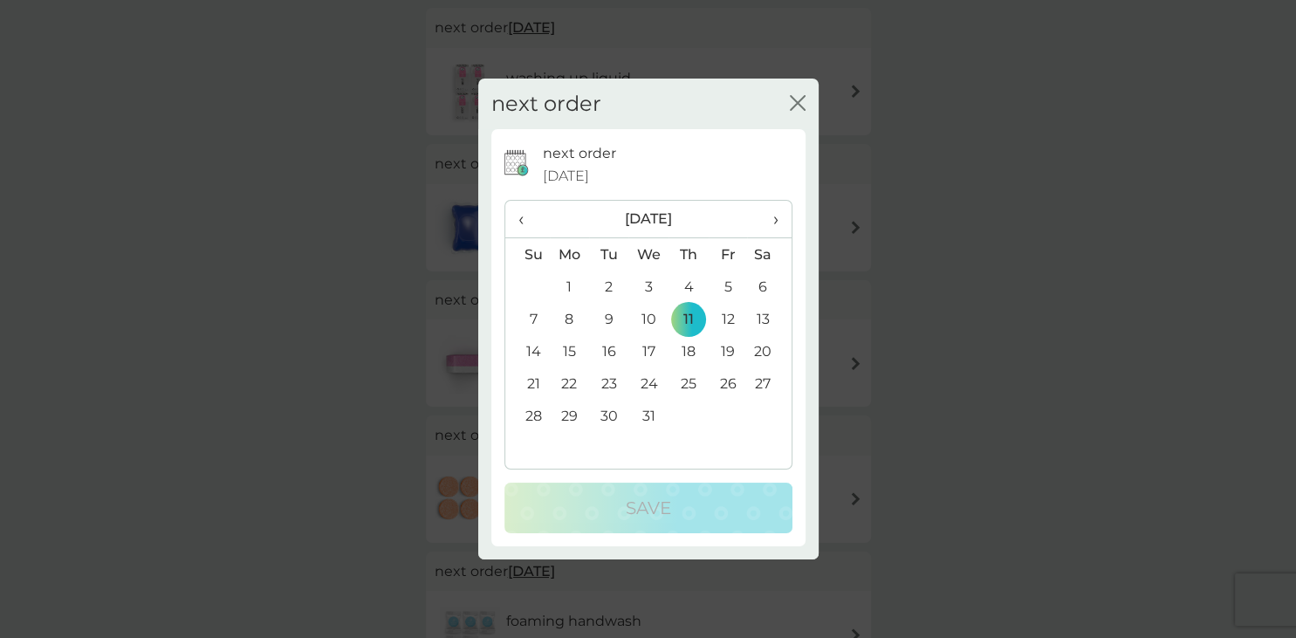
click at [728, 314] on td "12" at bounding box center [727, 319] width 39 height 32
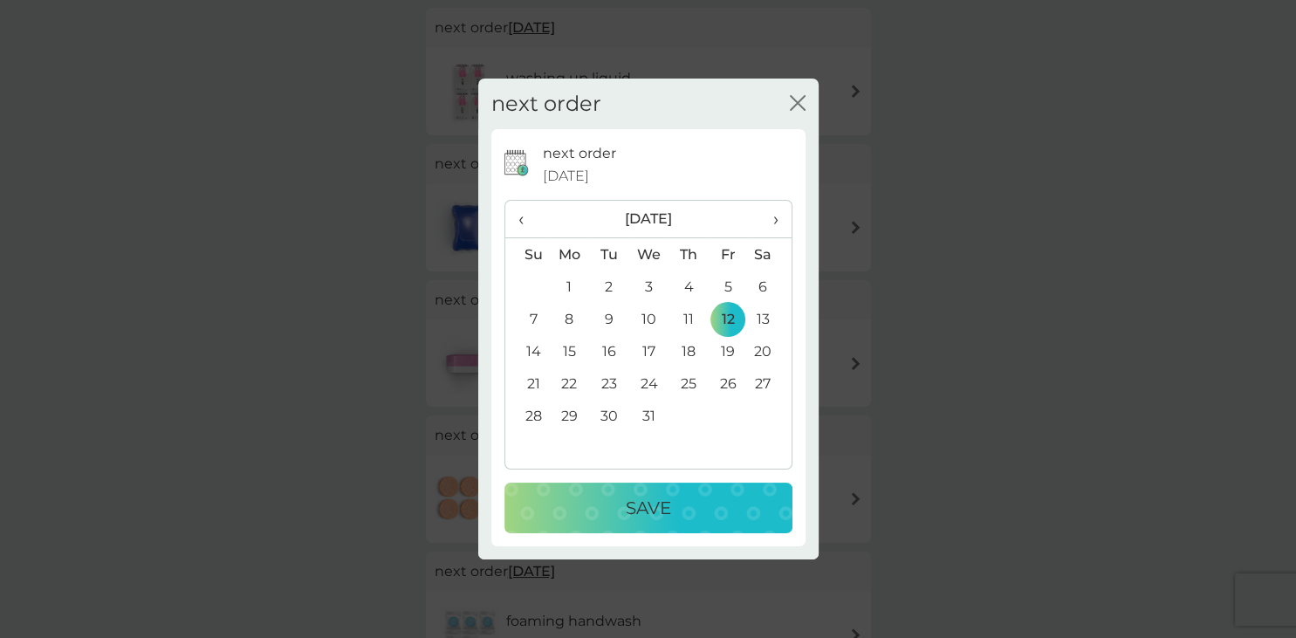
click at [634, 511] on p "Save" at bounding box center [648, 508] width 45 height 28
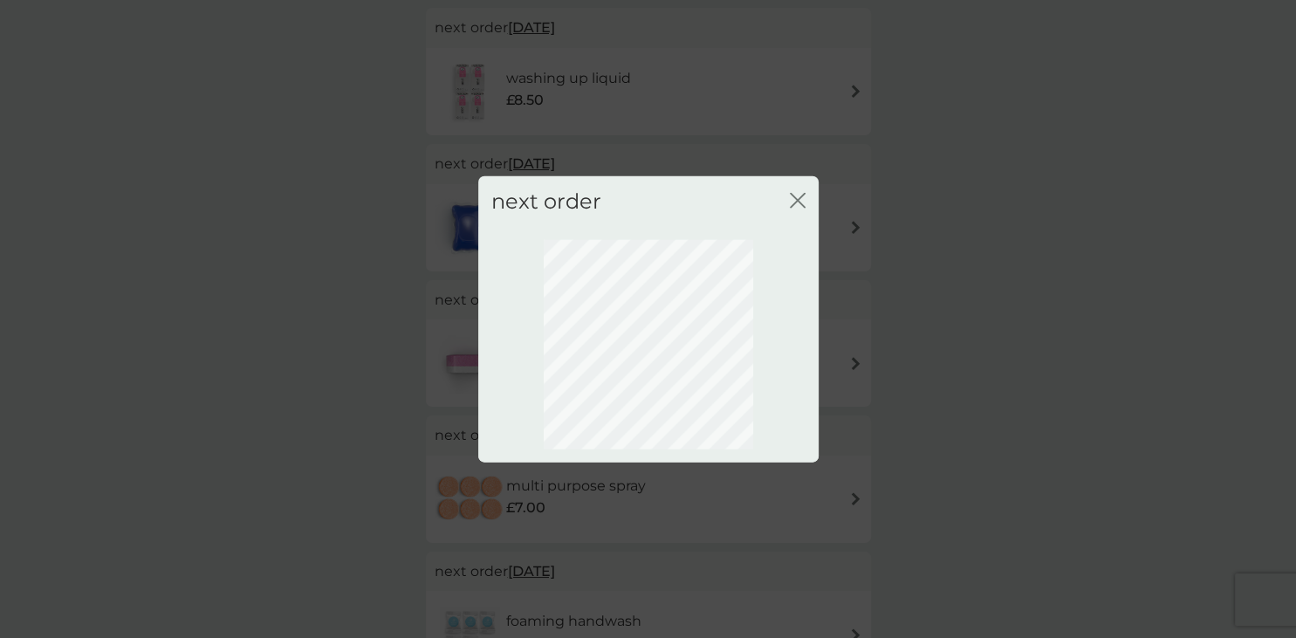
scroll to position [93, 0]
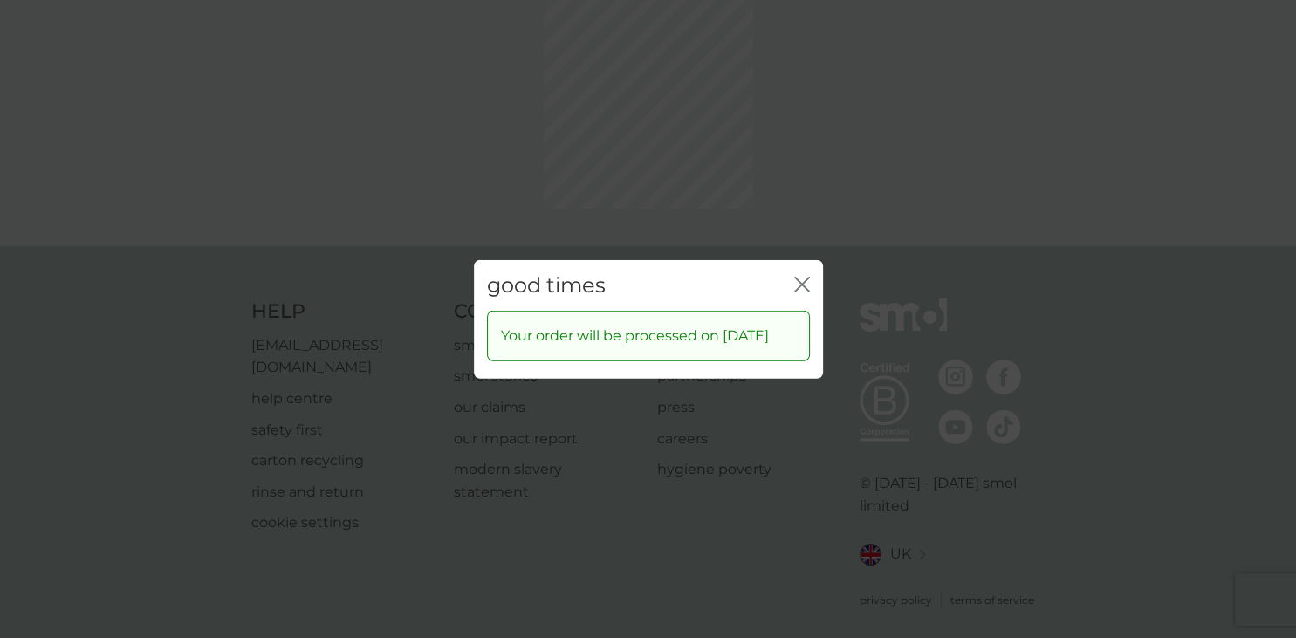
click at [801, 276] on icon "close" at bounding box center [802, 284] width 16 height 16
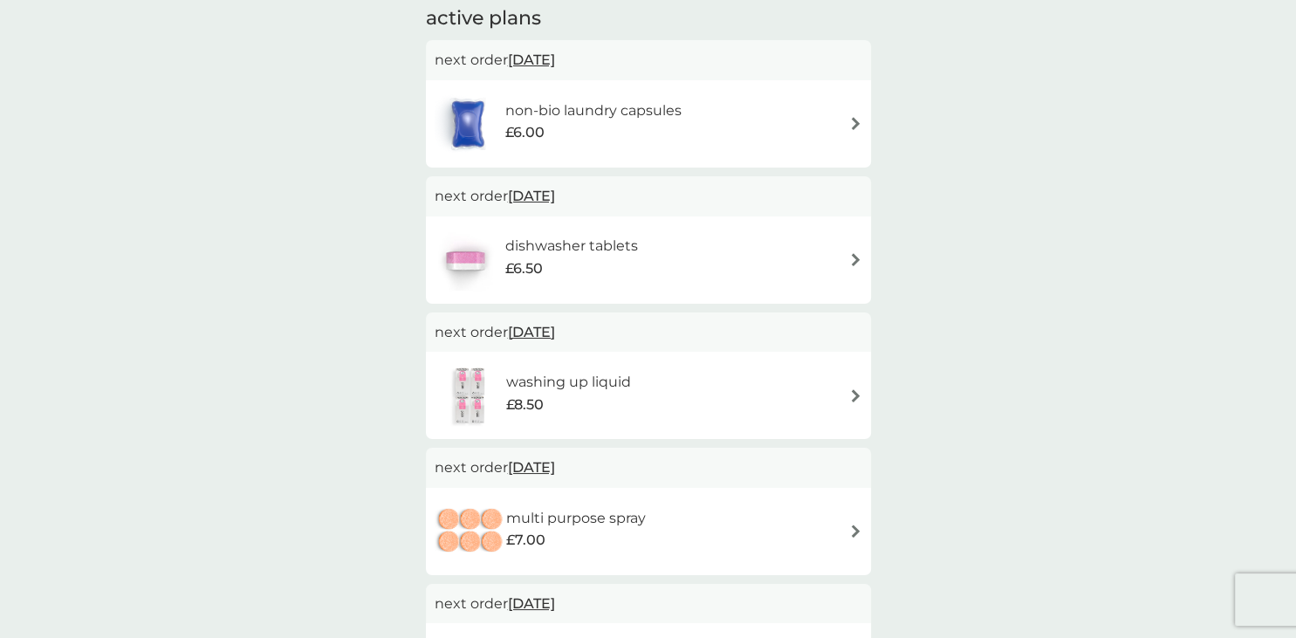
scroll to position [338, 0]
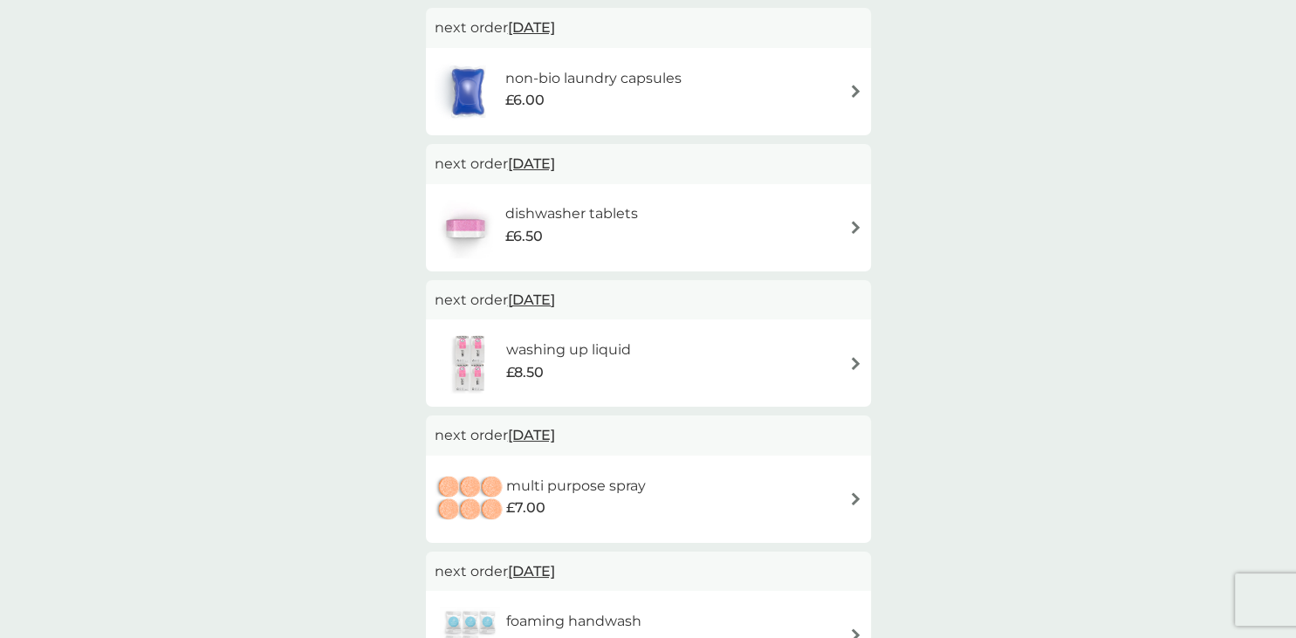
click at [858, 82] on div "non-bio laundry capsules £6.00" at bounding box center [647, 91] width 427 height 61
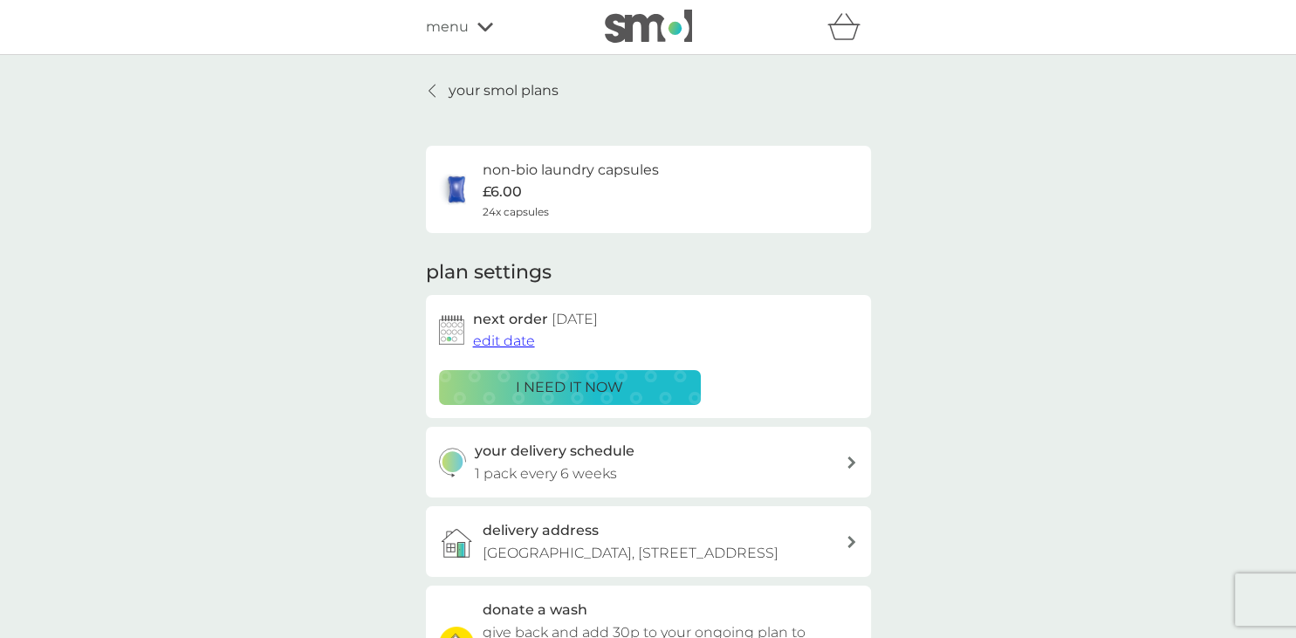
click at [567, 470] on p "1 pack every 6 weeks" at bounding box center [546, 473] width 142 height 23
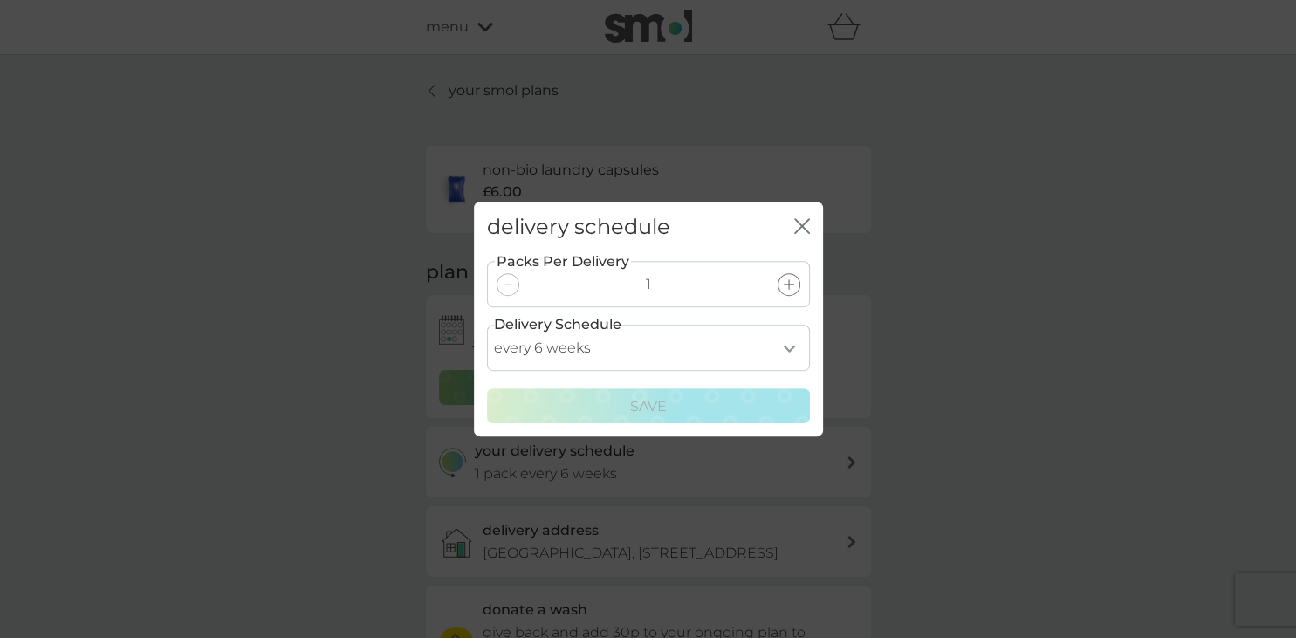
click at [487, 325] on select "every 1 week every 2 weeks every 3 weeks every 4 weeks every 5 weeks every 6 we…" at bounding box center [648, 348] width 323 height 46
select select "84"
click option "every 12 weeks" at bounding box center [0, 0] width 0 height 0
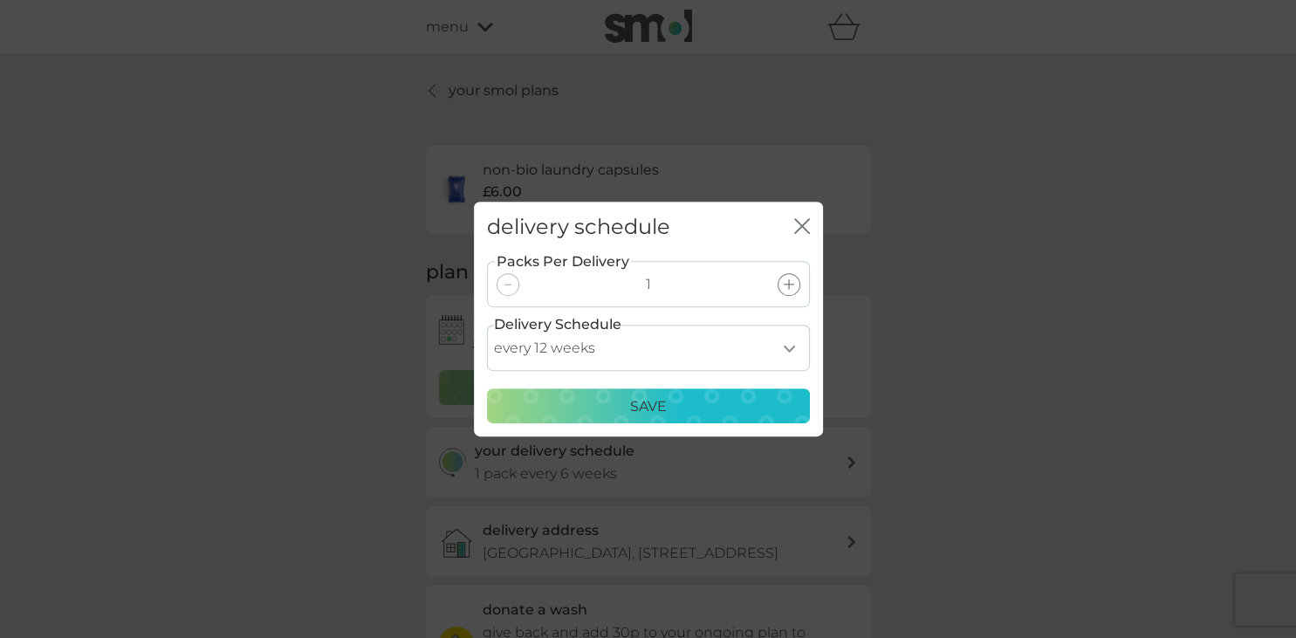
click at [654, 396] on p "Save" at bounding box center [648, 406] width 37 height 23
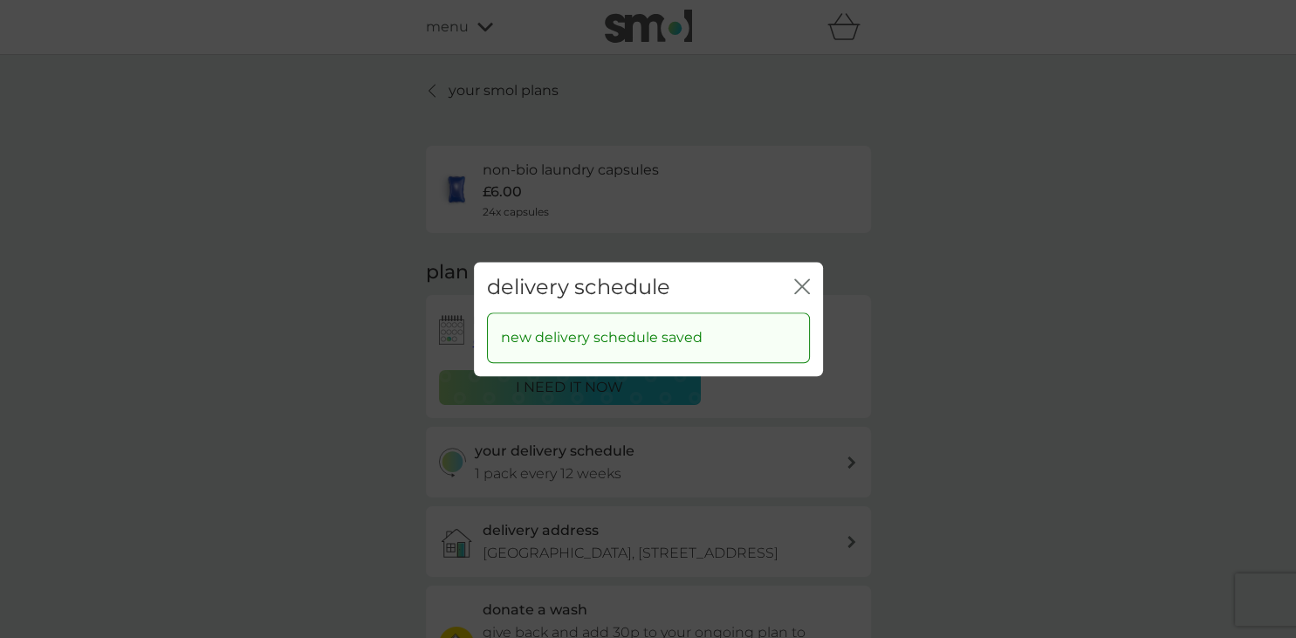
click at [805, 284] on icon "close" at bounding box center [802, 286] width 16 height 16
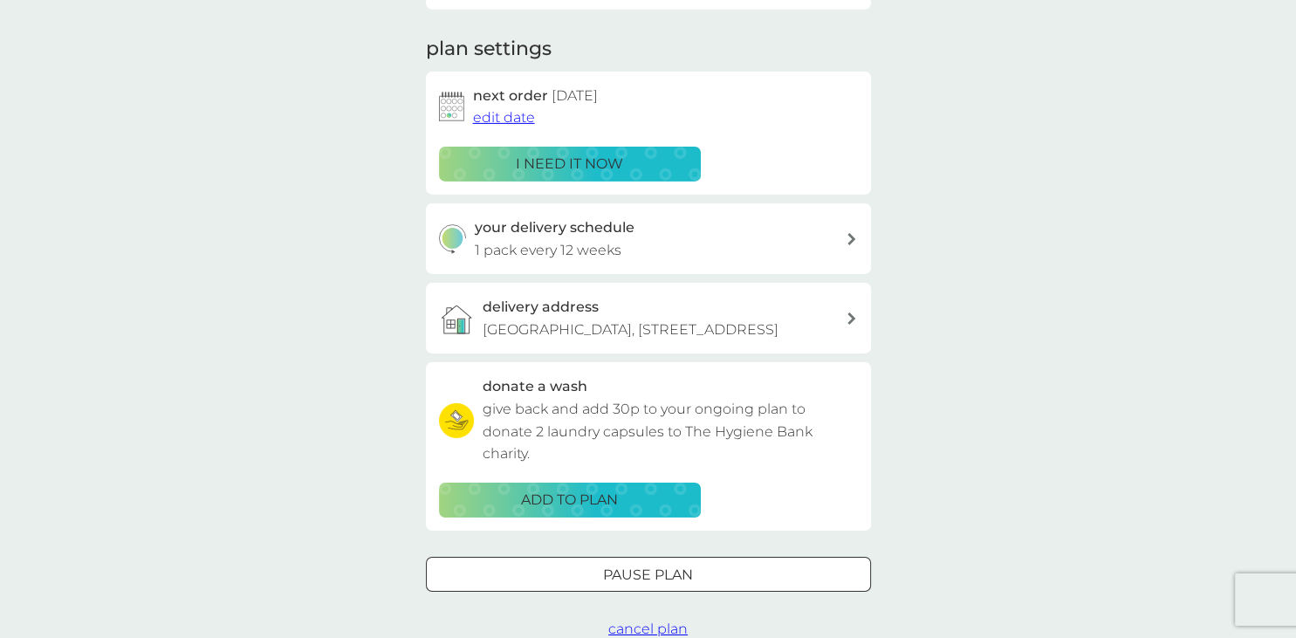
scroll to position [245, 0]
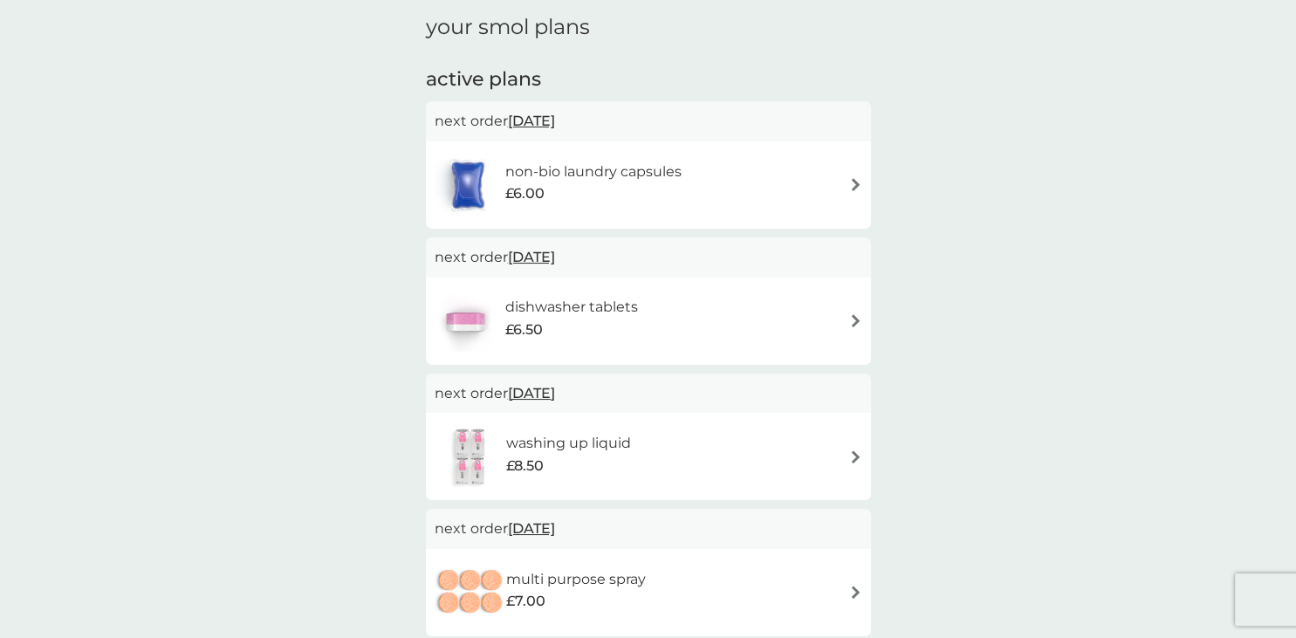
scroll to position [338, 0]
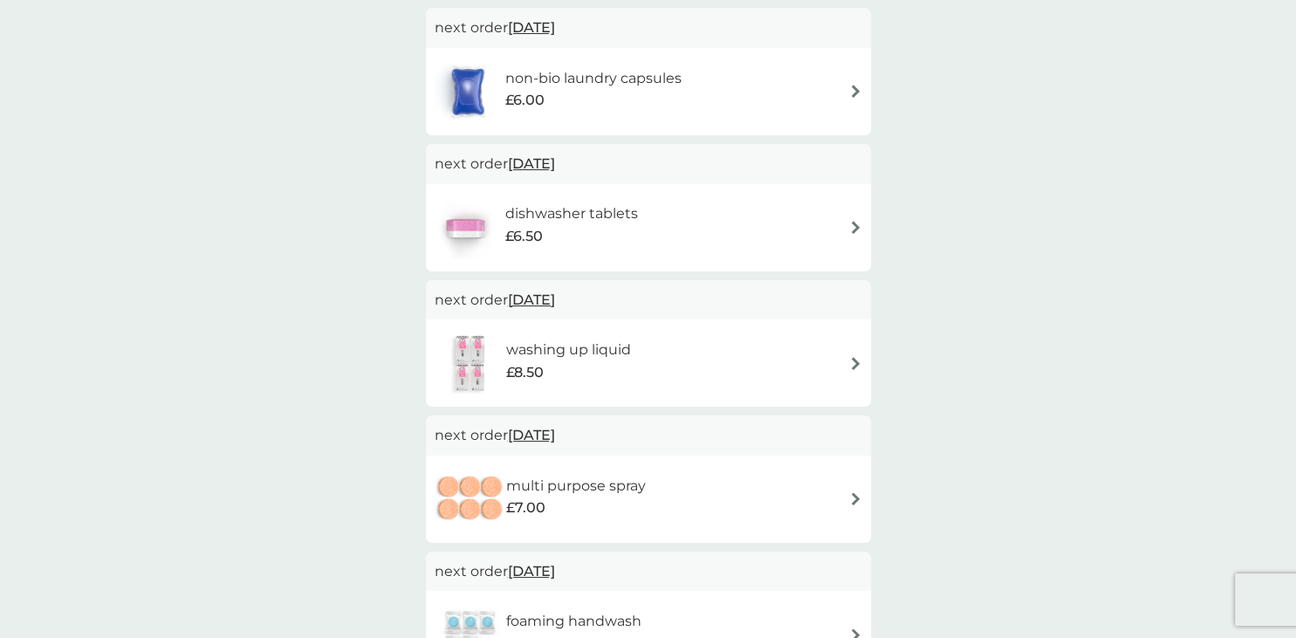
click at [853, 225] on img at bounding box center [855, 227] width 13 height 13
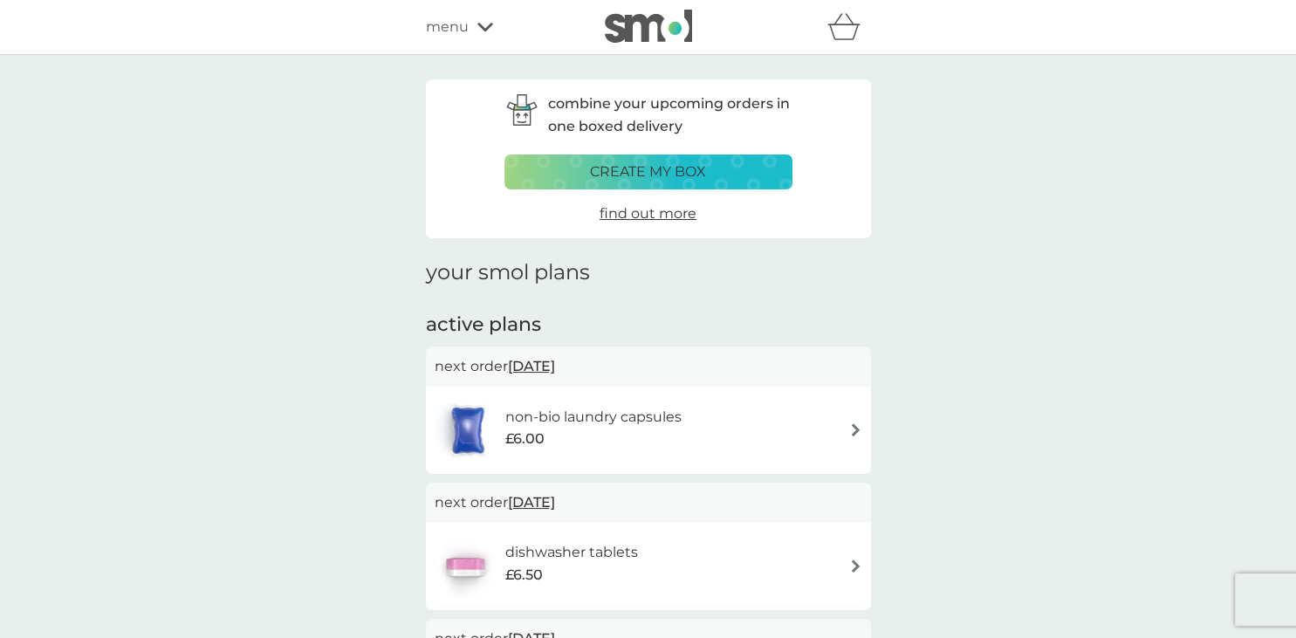
scroll to position [338, 0]
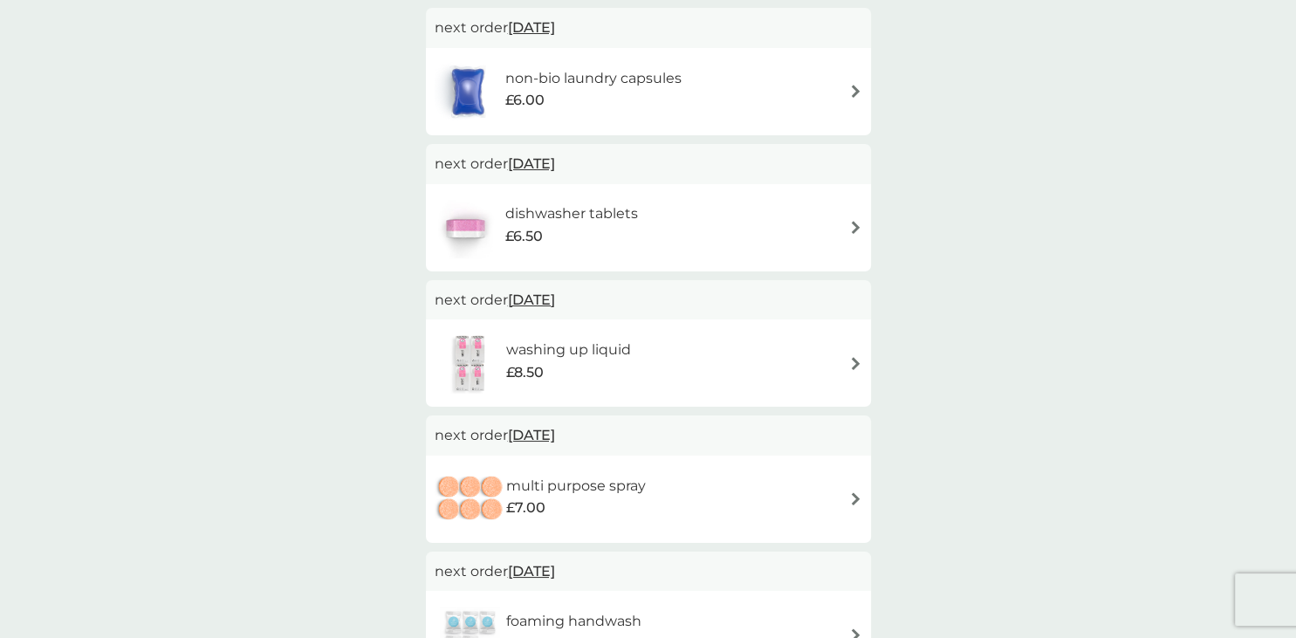
click at [857, 355] on div "washing up liquid £8.50" at bounding box center [647, 362] width 427 height 61
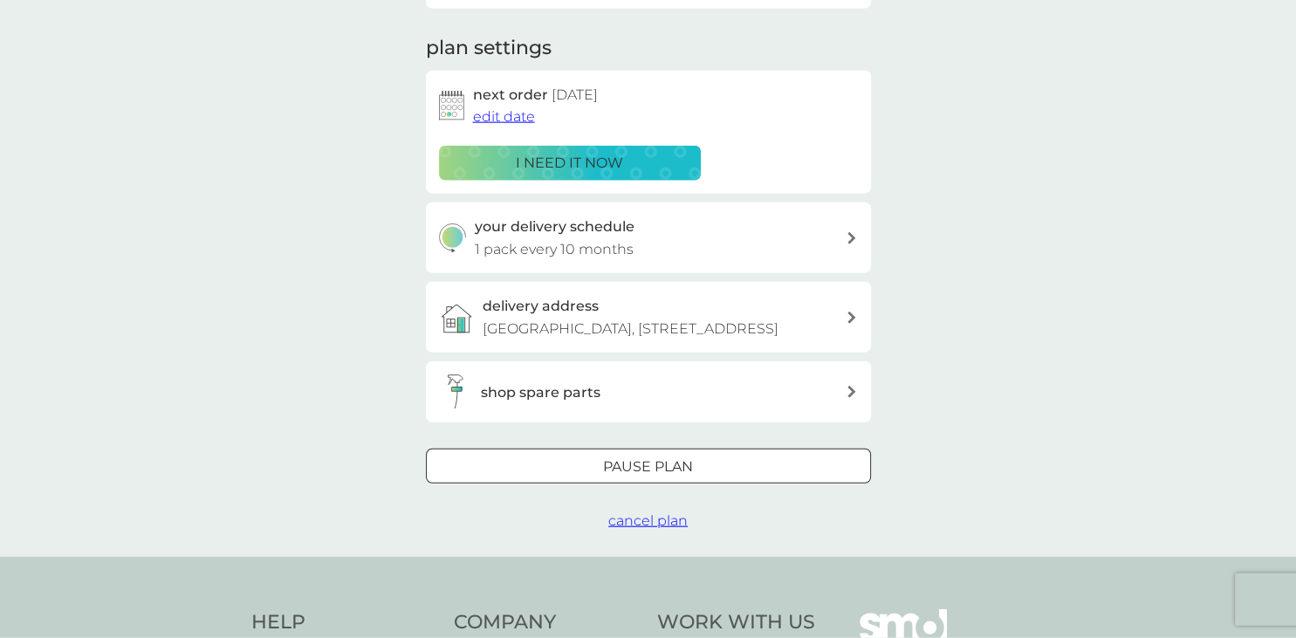
scroll to position [245, 0]
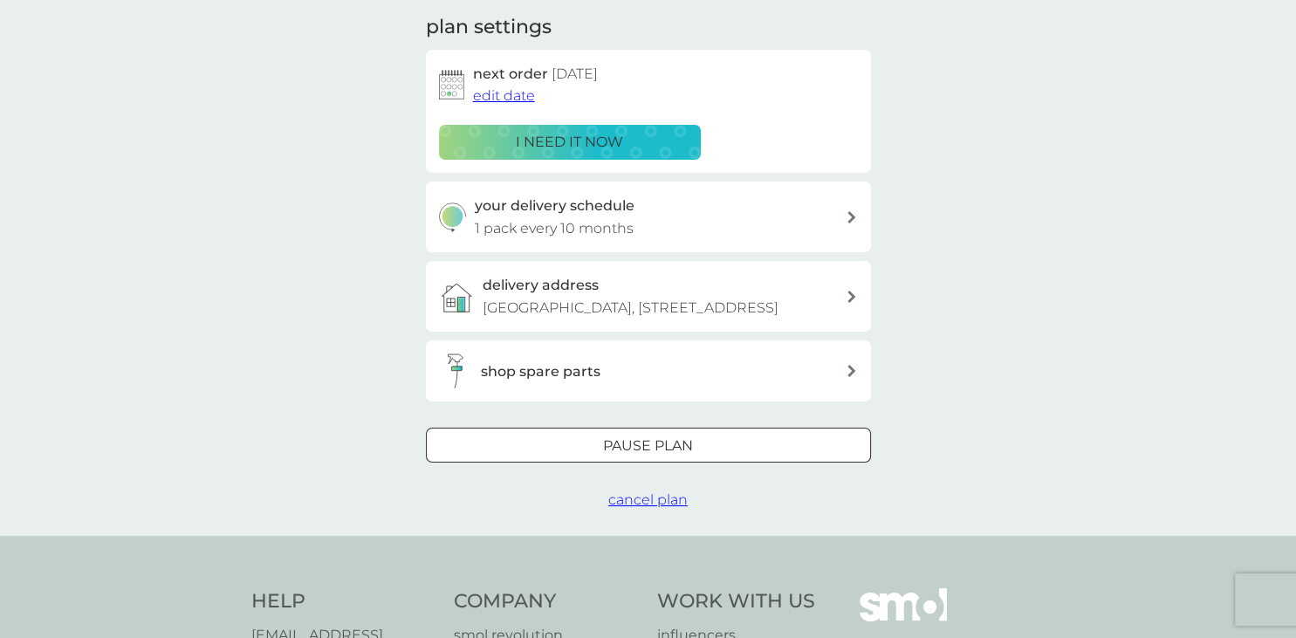
click at [847, 215] on icon at bounding box center [851, 217] width 9 height 12
select select "7"
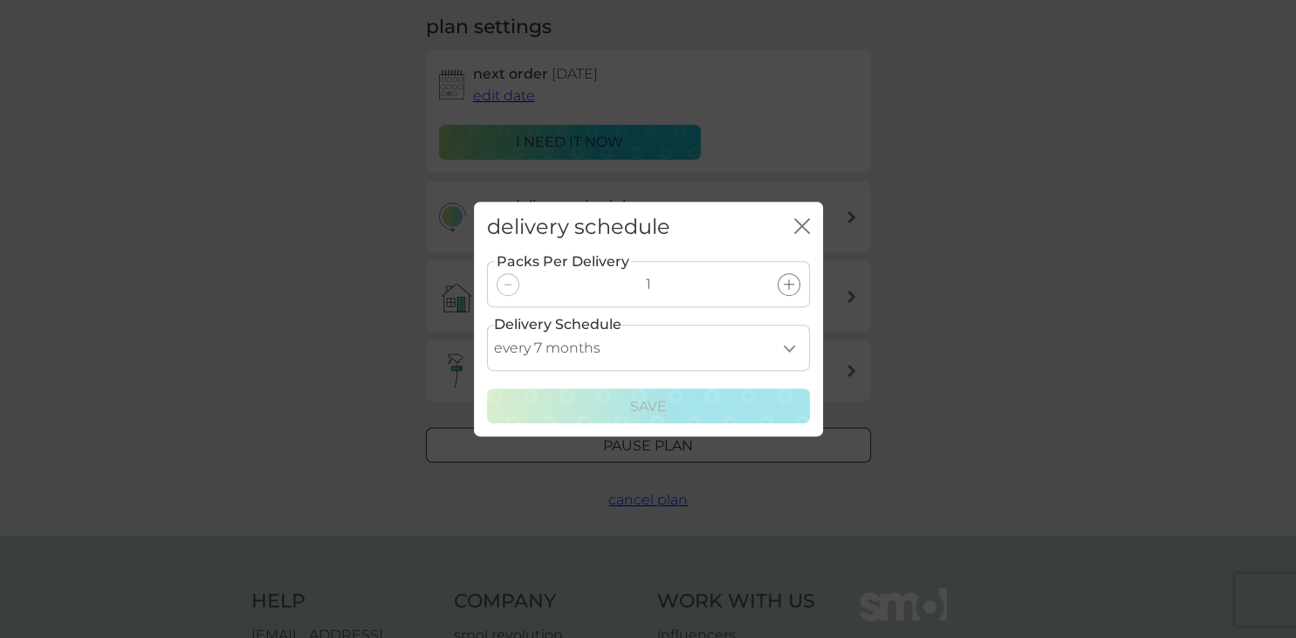
click at [487, 325] on select "every 1 month every 2 months every 3 months every 4 months every 5 months every…" at bounding box center [648, 348] width 323 height 46
click option "every 7 months" at bounding box center [0, 0] width 0 height 0
click at [487, 325] on select "every 1 month every 2 months every 3 months every 4 months every 5 months every…" at bounding box center [648, 348] width 323 height 46
drag, startPoint x: 622, startPoint y: 347, endPoint x: 799, endPoint y: 210, distance: 223.9
click at [799, 210] on div "delivery schedule close" at bounding box center [648, 227] width 349 height 51
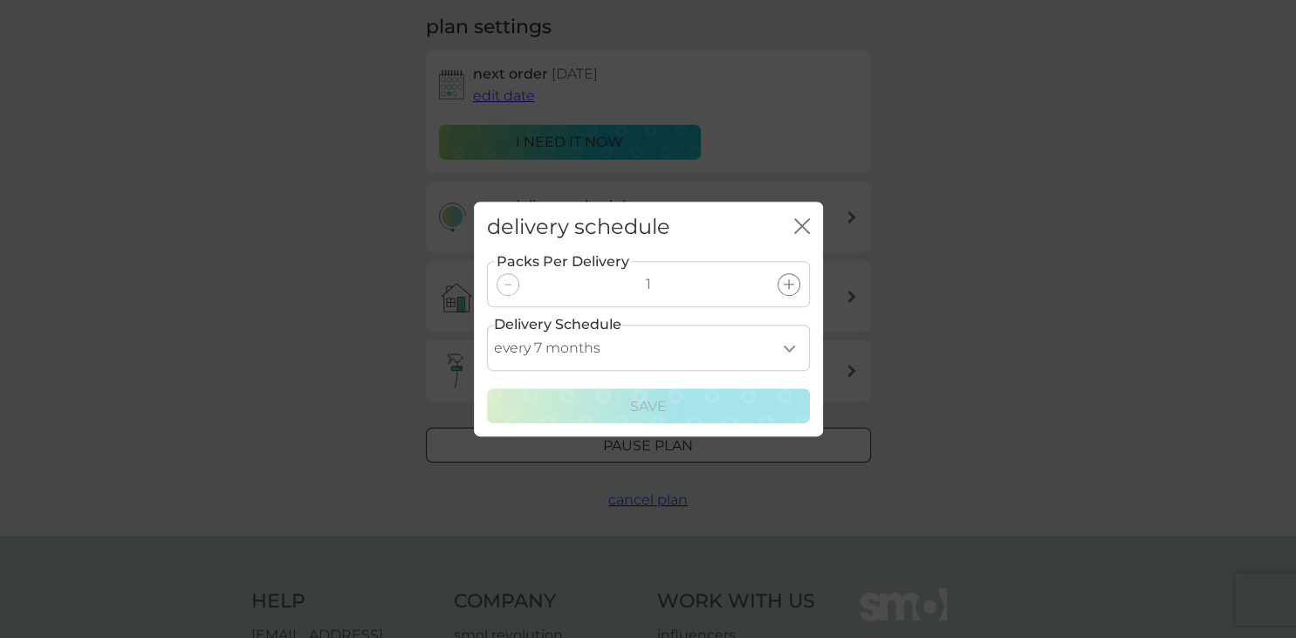
click at [804, 220] on icon "close" at bounding box center [802, 226] width 16 height 16
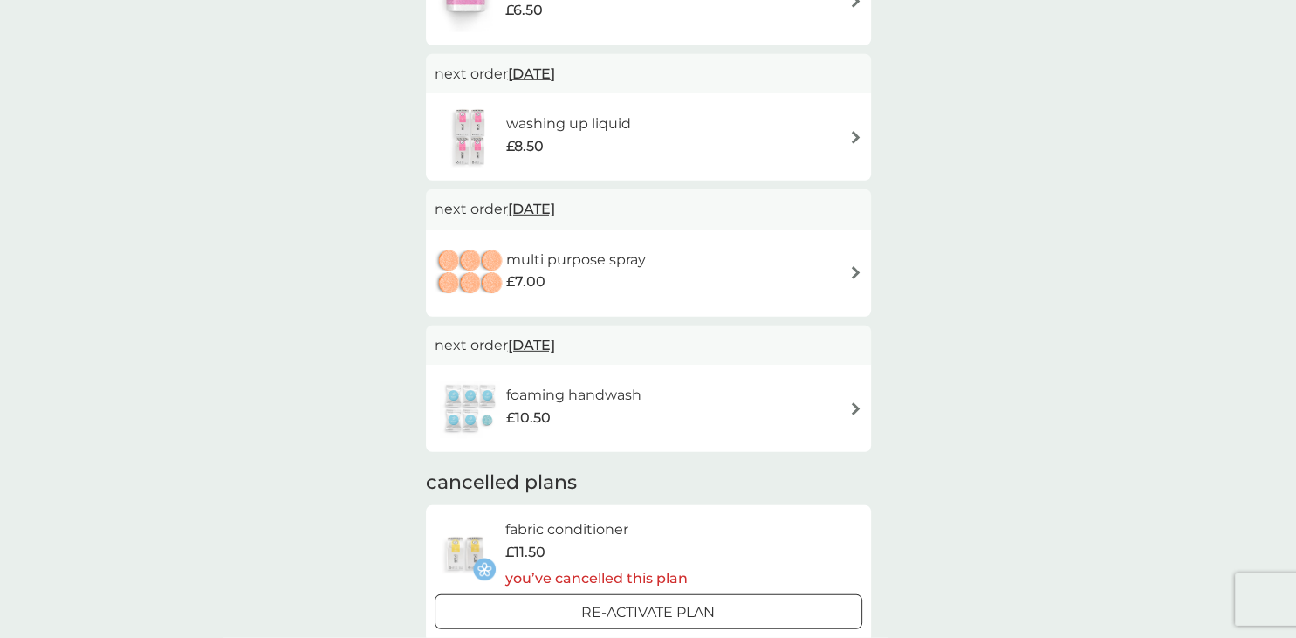
scroll to position [585, 0]
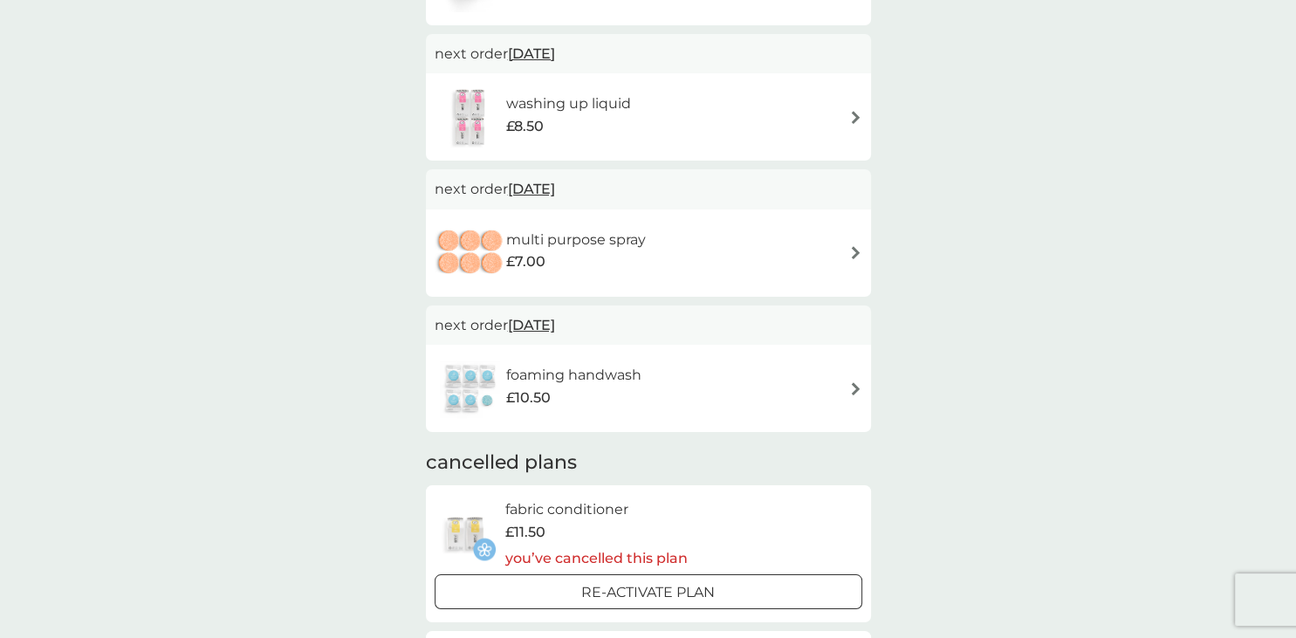
click at [855, 250] on img at bounding box center [855, 252] width 13 height 13
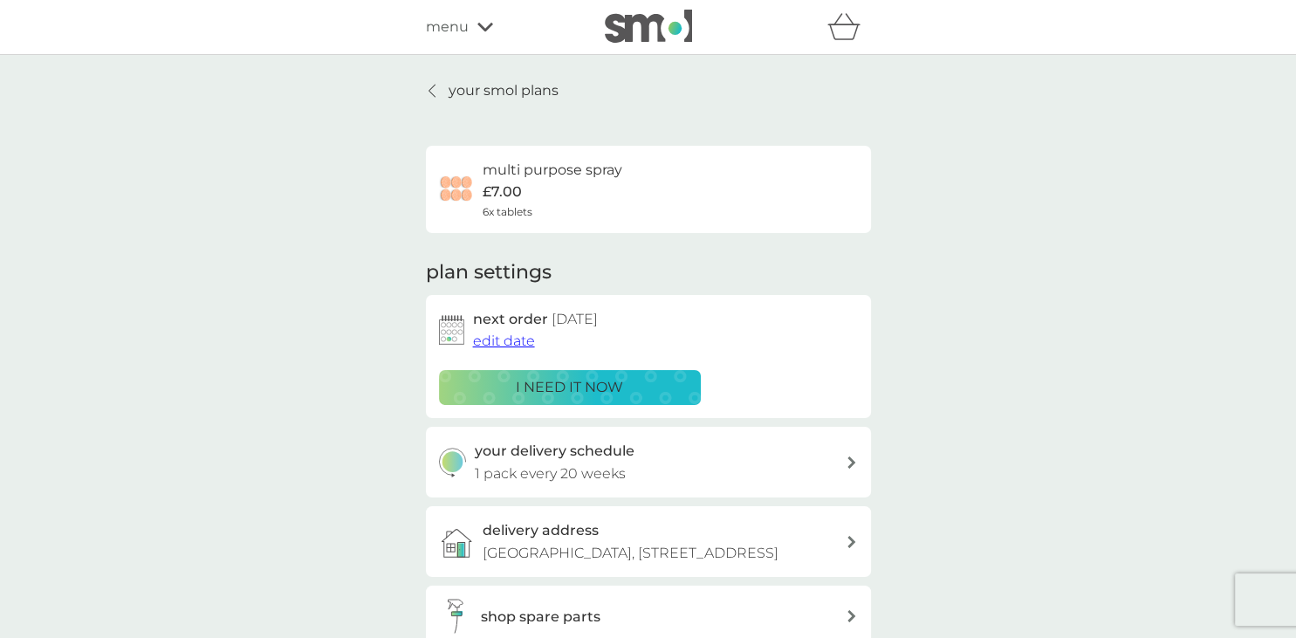
click at [612, 465] on p "1 pack every 20 weeks" at bounding box center [550, 473] width 151 height 23
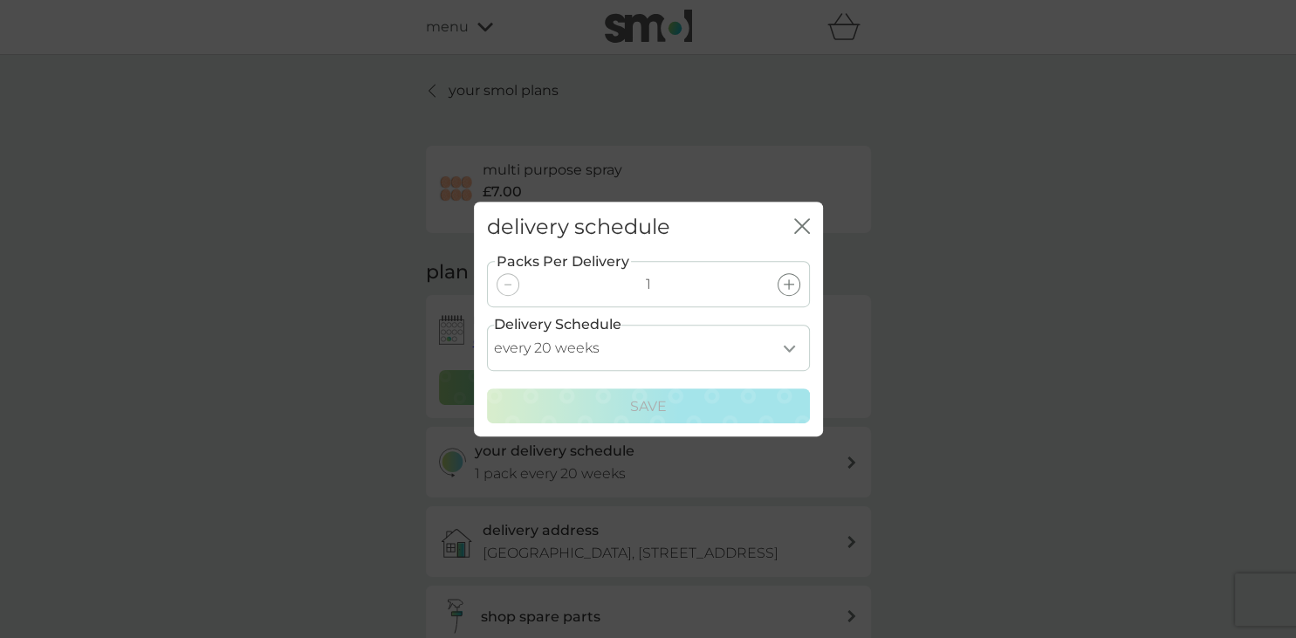
click at [487, 325] on select "every 1 week every 2 weeks every 3 weeks every 4 weeks every 5 weeks every 6 we…" at bounding box center [648, 348] width 323 height 46
select select "84"
click option "every 12 weeks" at bounding box center [0, 0] width 0 height 0
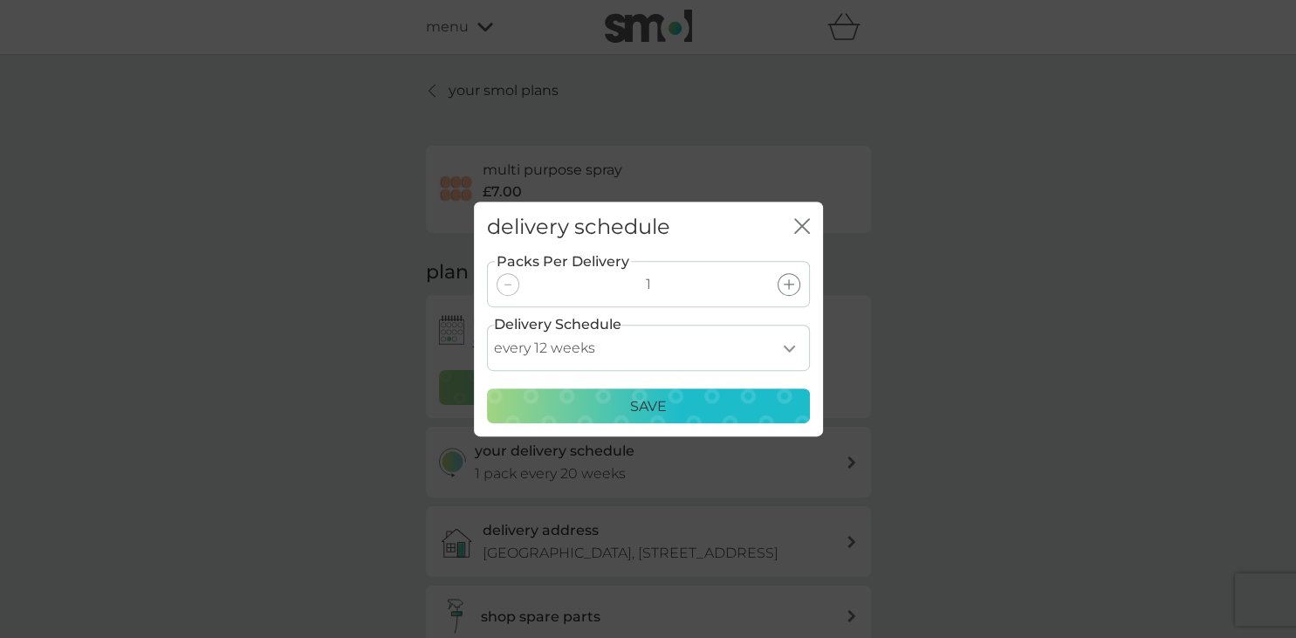
click at [637, 410] on p "Save" at bounding box center [648, 406] width 37 height 23
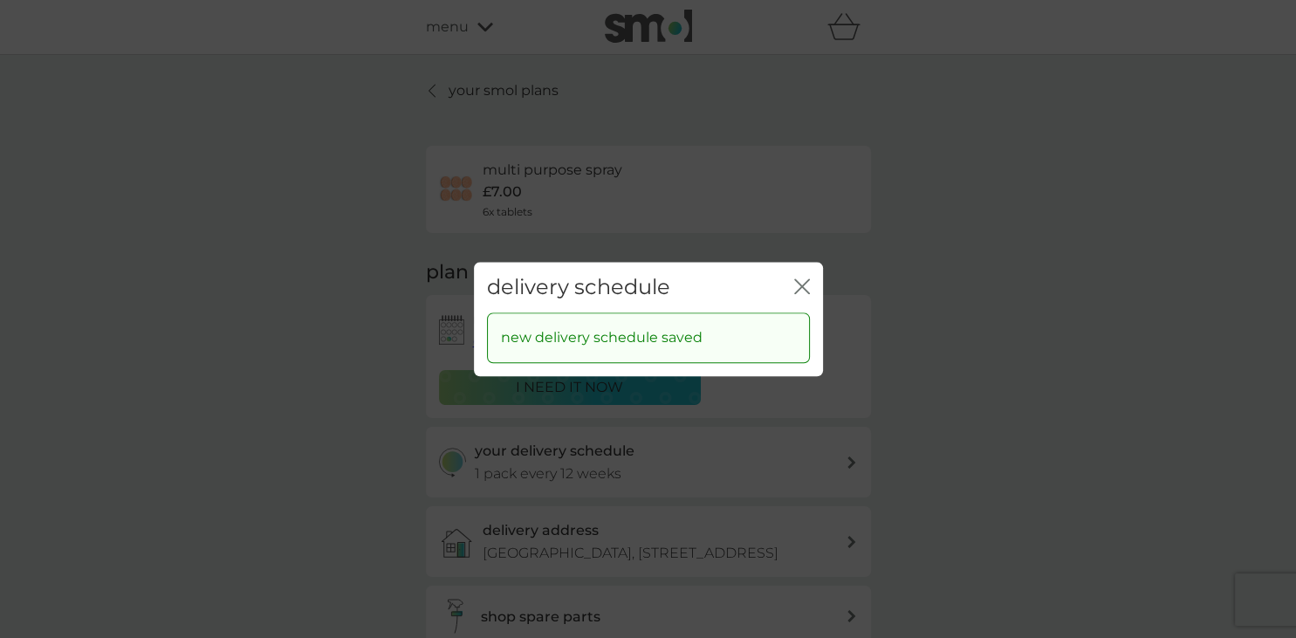
click at [805, 284] on icon "close" at bounding box center [805, 286] width 7 height 14
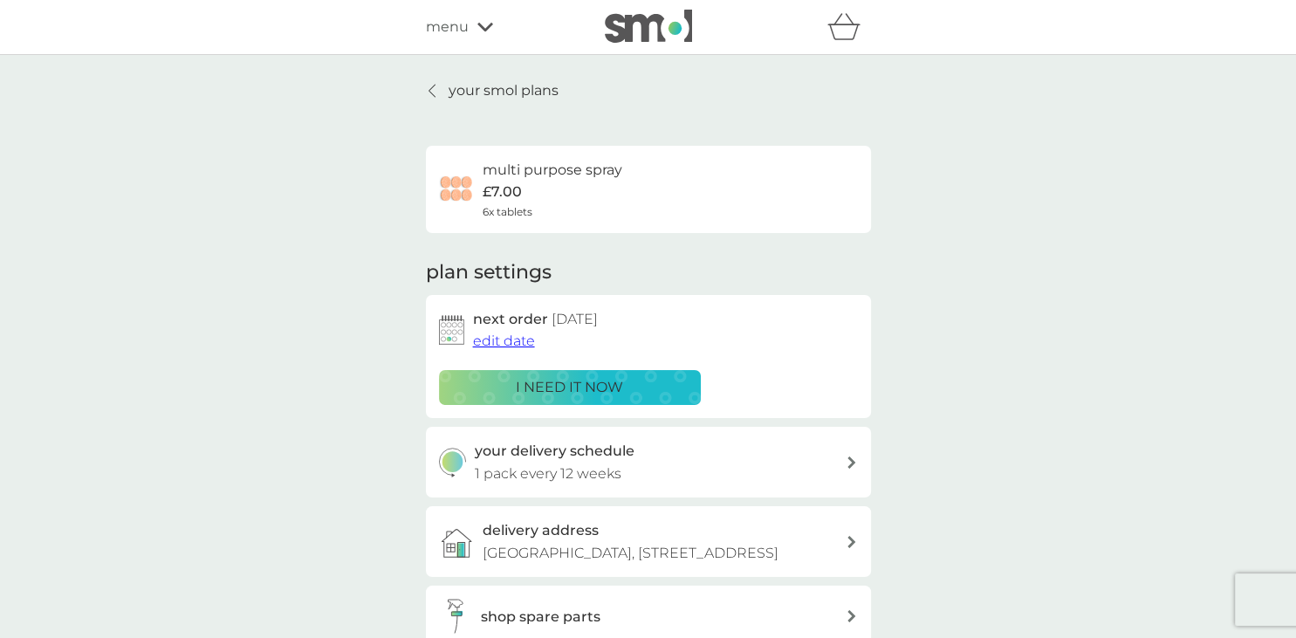
click at [857, 462] on div at bounding box center [851, 462] width 14 height 12
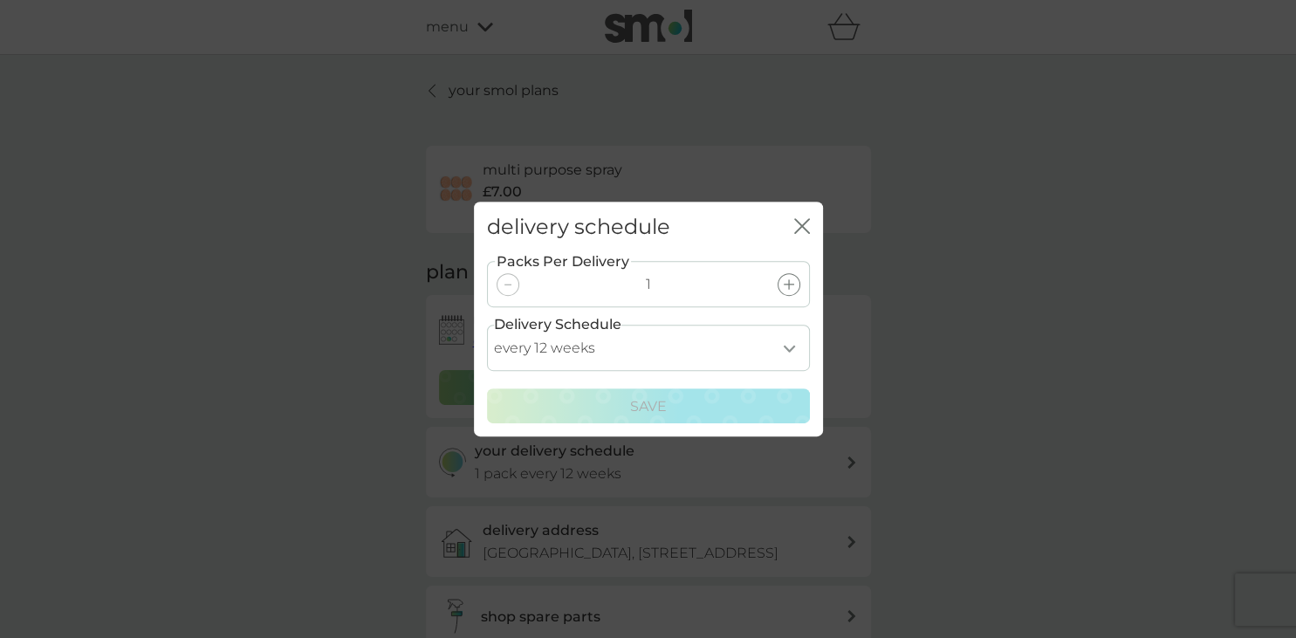
click at [487, 325] on select "every 1 week every 2 weeks every 3 weeks every 4 weeks every 5 weeks every 6 we…" at bounding box center [648, 348] width 323 height 46
select select "168"
click option "every 24 weeks" at bounding box center [0, 0] width 0 height 0
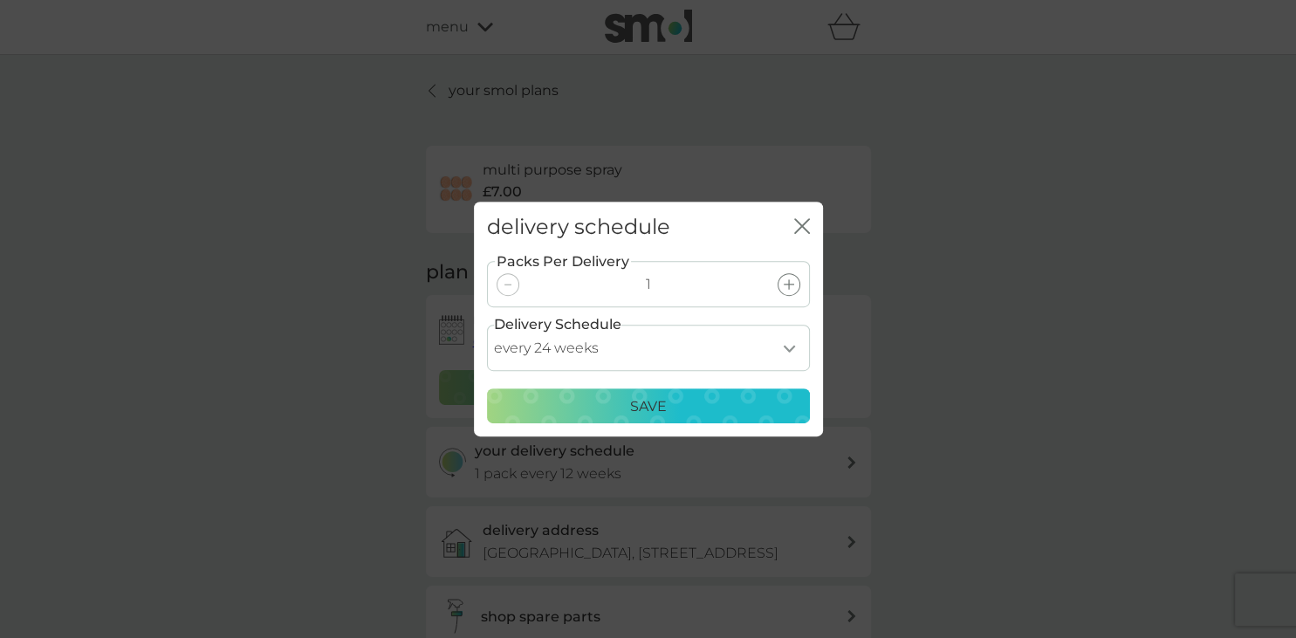
click at [645, 409] on p "Save" at bounding box center [648, 406] width 37 height 23
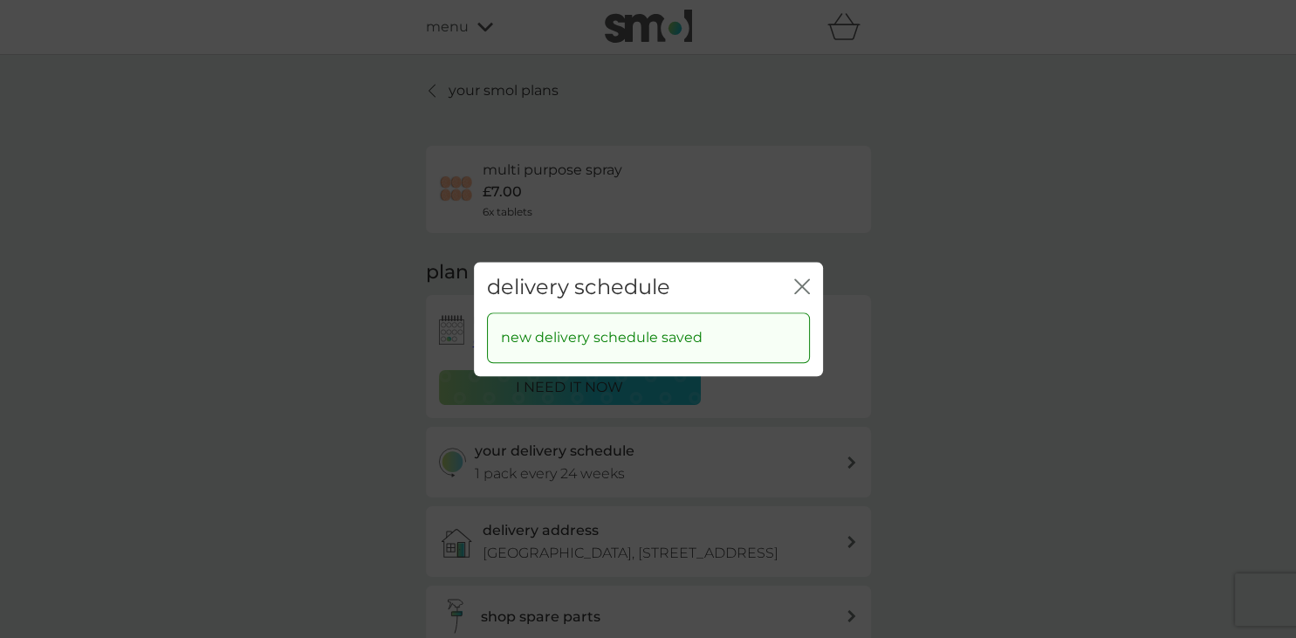
click at [806, 277] on div "close" at bounding box center [802, 287] width 16 height 25
click at [802, 281] on icon "close" at bounding box center [802, 286] width 16 height 16
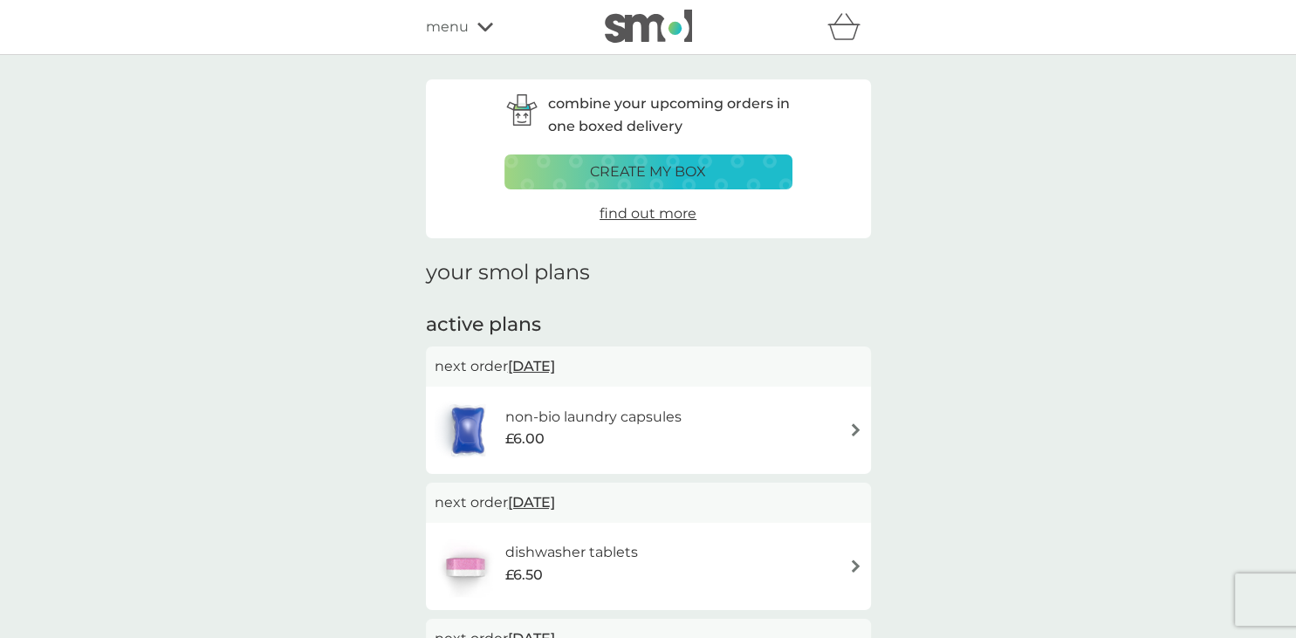
scroll to position [585, 0]
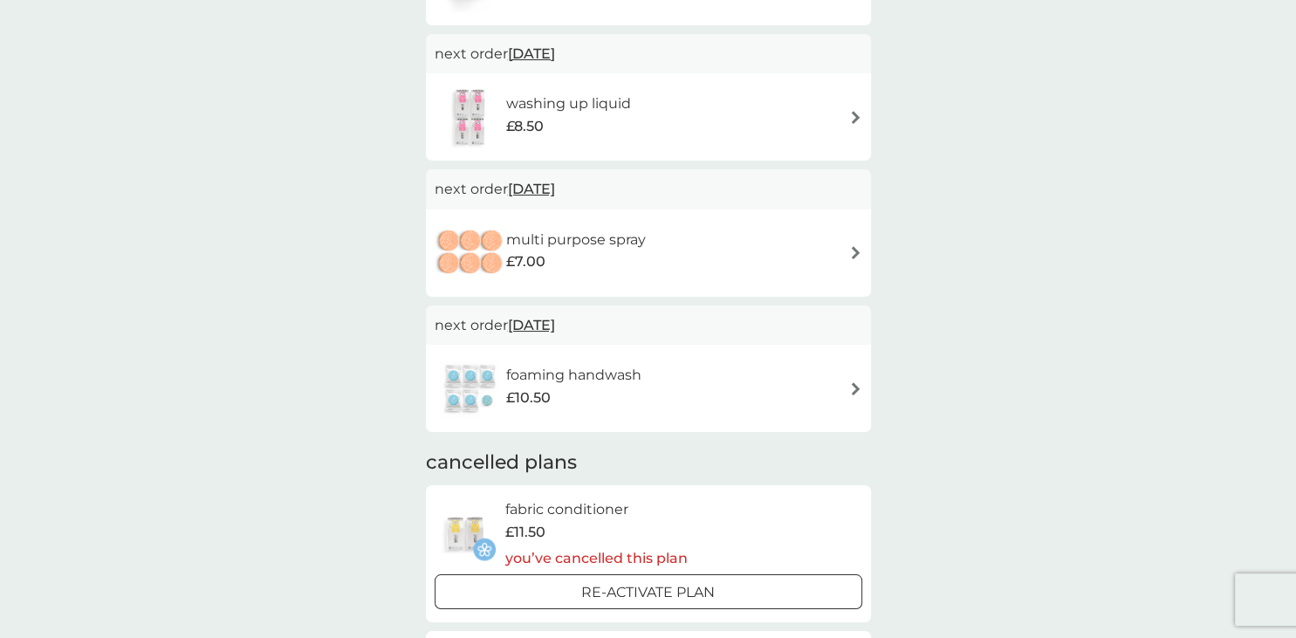
click at [858, 386] on img at bounding box center [855, 388] width 13 height 13
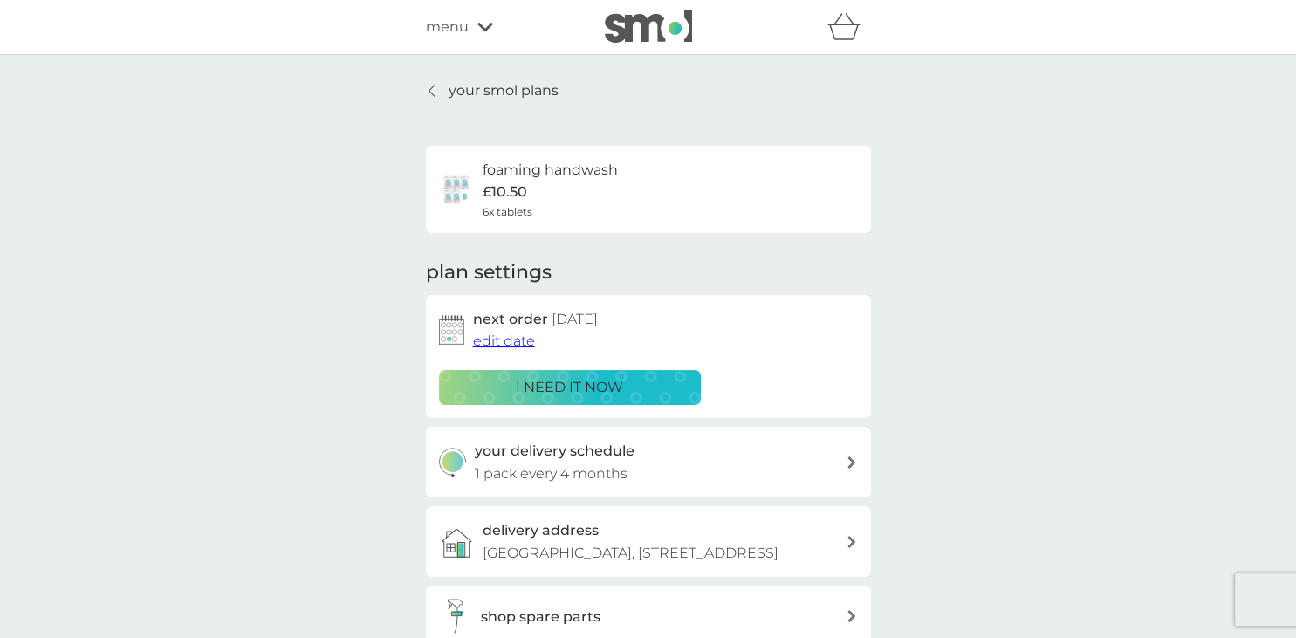
click at [571, 469] on p "1 pack every 4 months" at bounding box center [551, 473] width 153 height 23
select select "4"
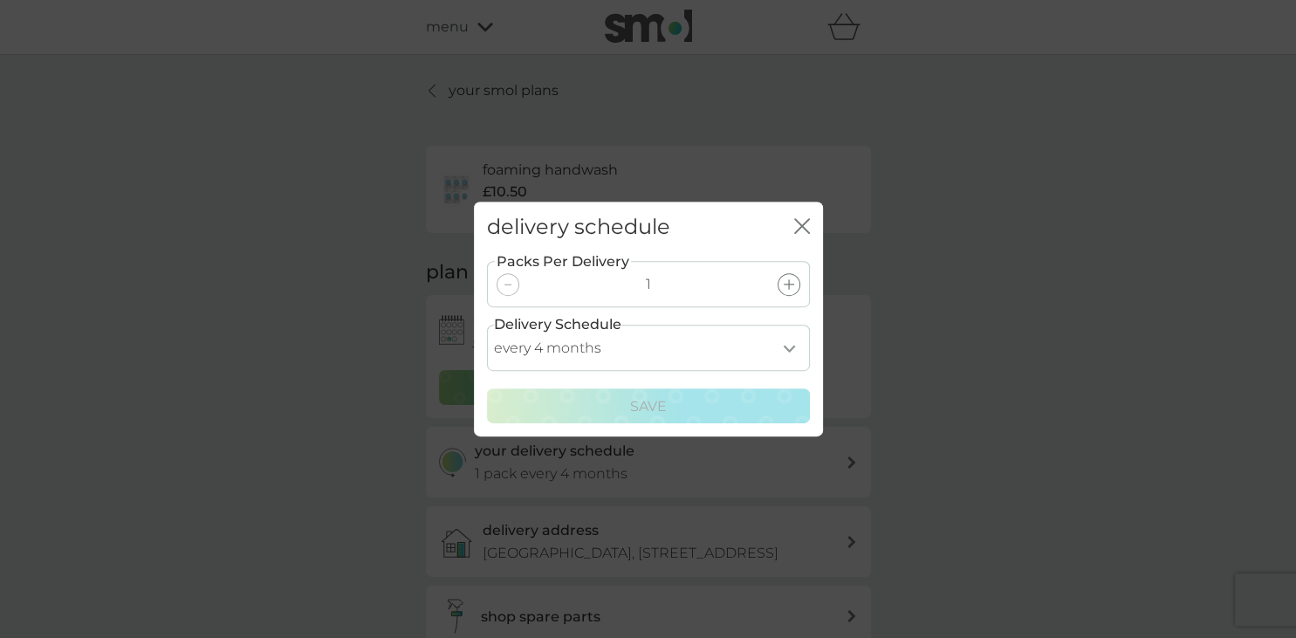
click at [487, 325] on select "every 1 month every 2 months every 3 months every 4 months every 5 months every…" at bounding box center [648, 348] width 323 height 46
drag, startPoint x: 632, startPoint y: 351, endPoint x: 799, endPoint y: 218, distance: 213.0
click at [799, 218] on div "close" at bounding box center [802, 227] width 16 height 25
